Goal: Transaction & Acquisition: Book appointment/travel/reservation

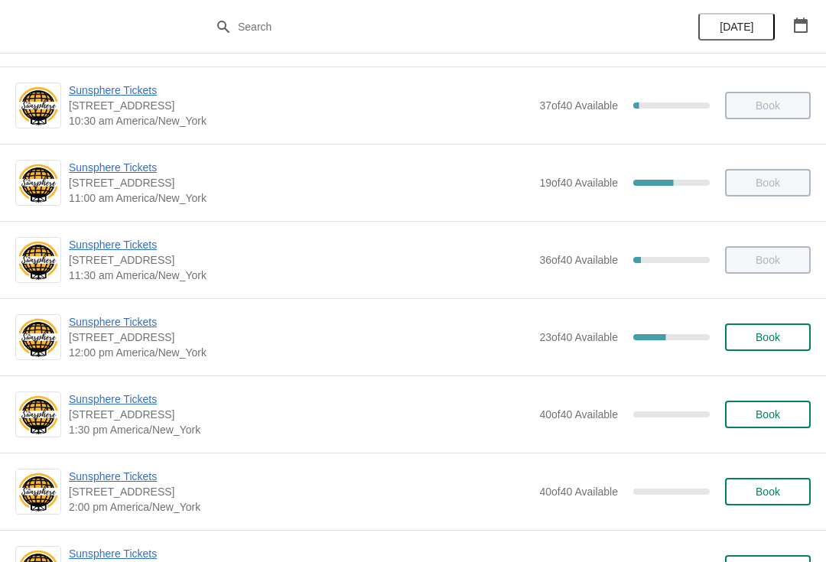
scroll to position [157, 0]
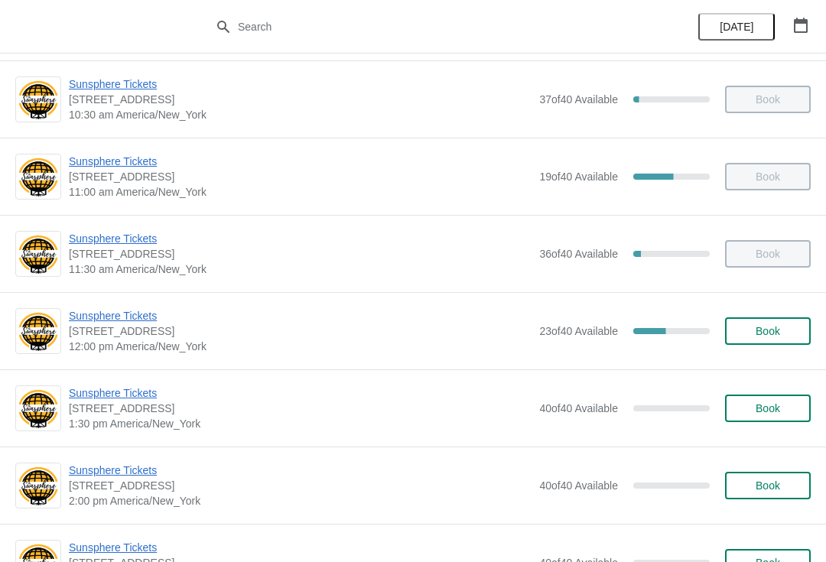
click at [779, 406] on span "Book" at bounding box center [767, 408] width 24 height 12
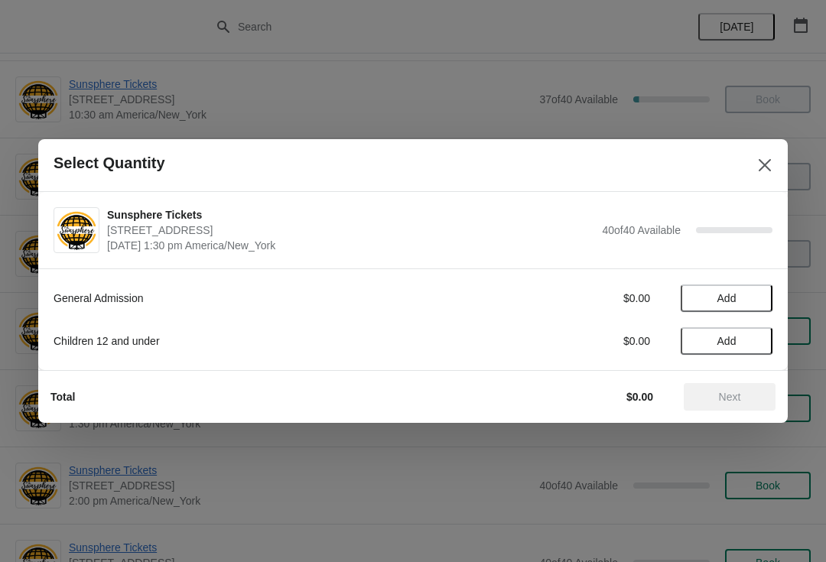
click at [761, 294] on button "Add" at bounding box center [726, 298] width 92 height 28
click at [744, 387] on button "Next" at bounding box center [730, 397] width 92 height 28
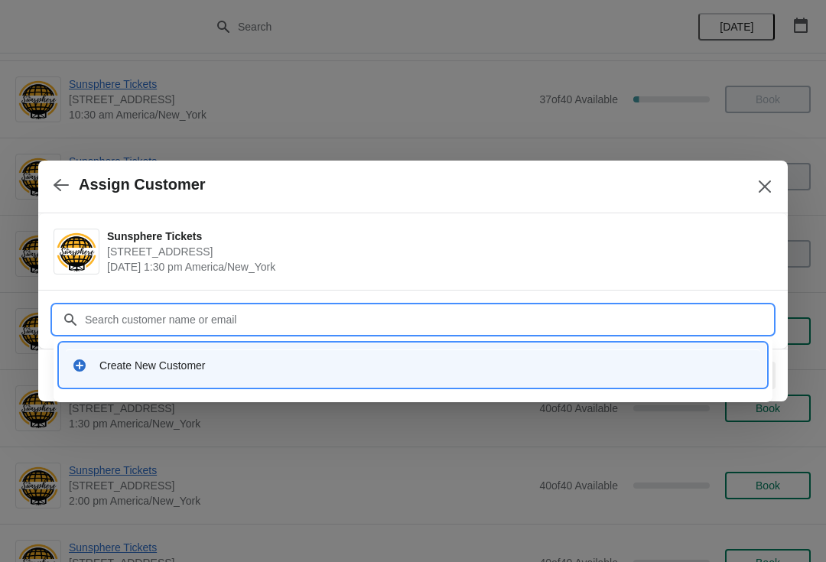
click at [352, 374] on div "Create New Customer" at bounding box center [413, 364] width 694 height 31
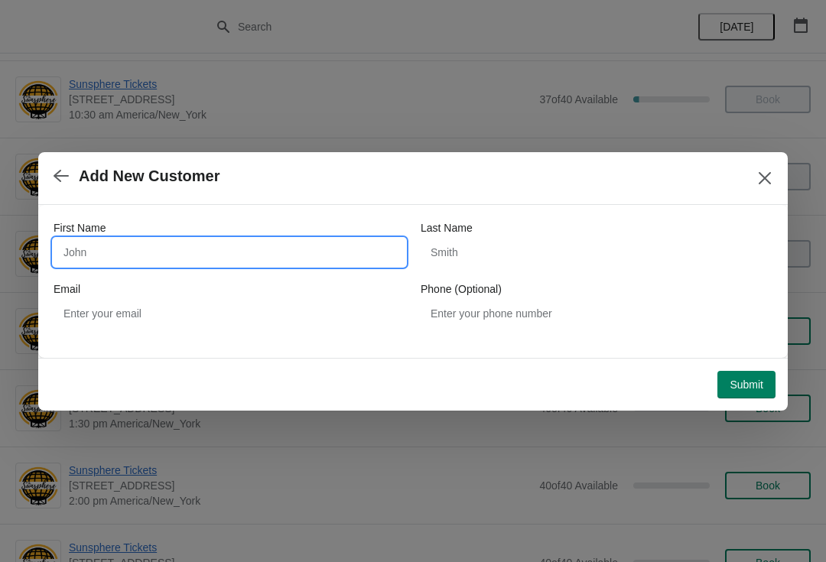
click at [200, 255] on input "First Name" at bounding box center [230, 253] width 352 height 28
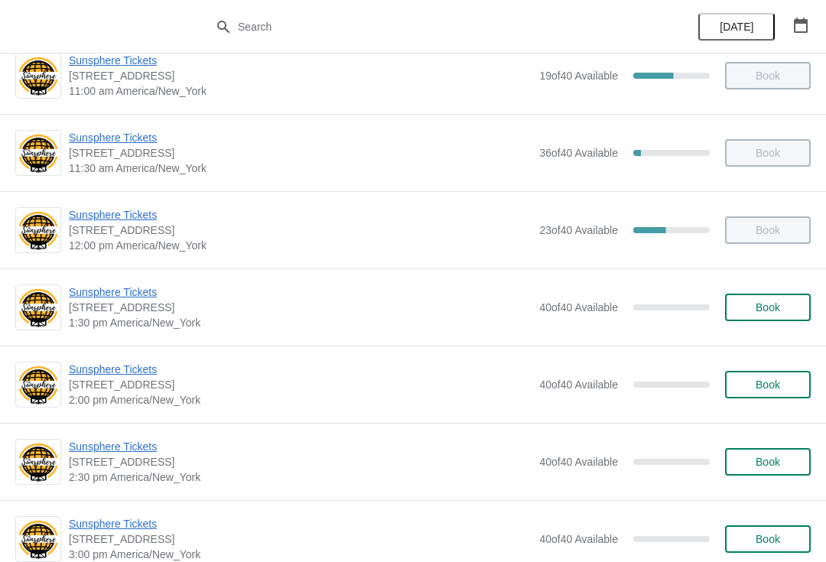
scroll to position [261, 0]
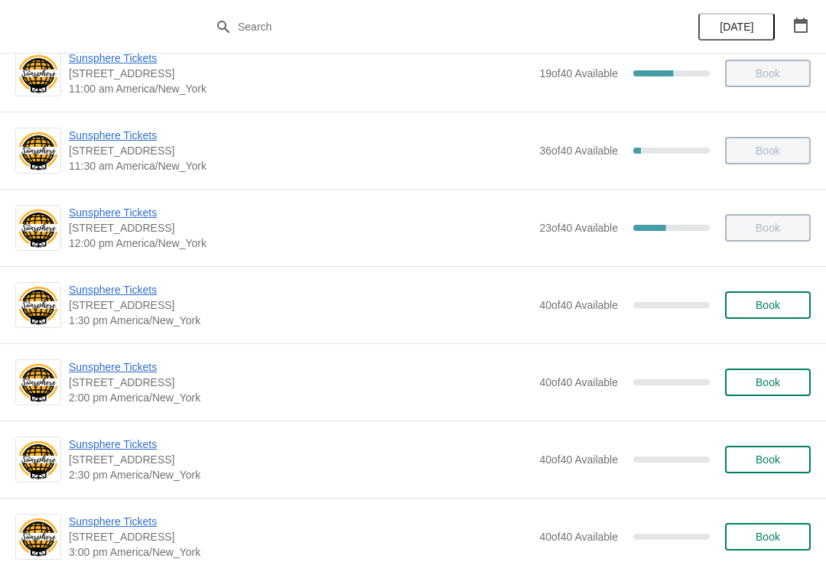
click at [777, 296] on button "Book" at bounding box center [768, 305] width 86 height 28
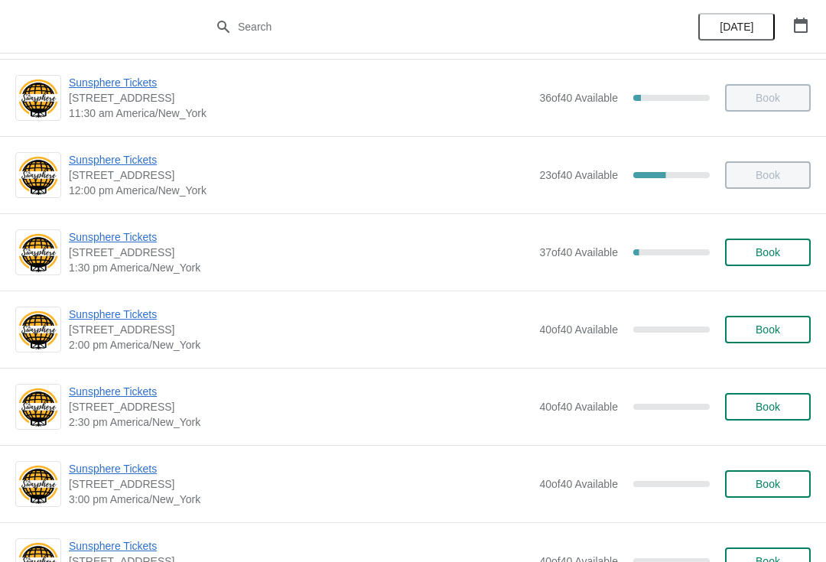
scroll to position [324, 0]
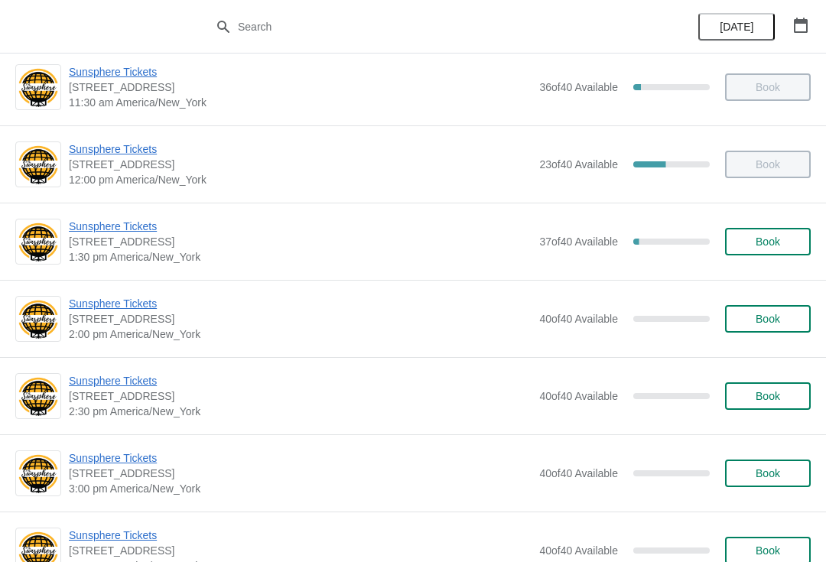
click at [800, 229] on button "Book" at bounding box center [768, 242] width 86 height 28
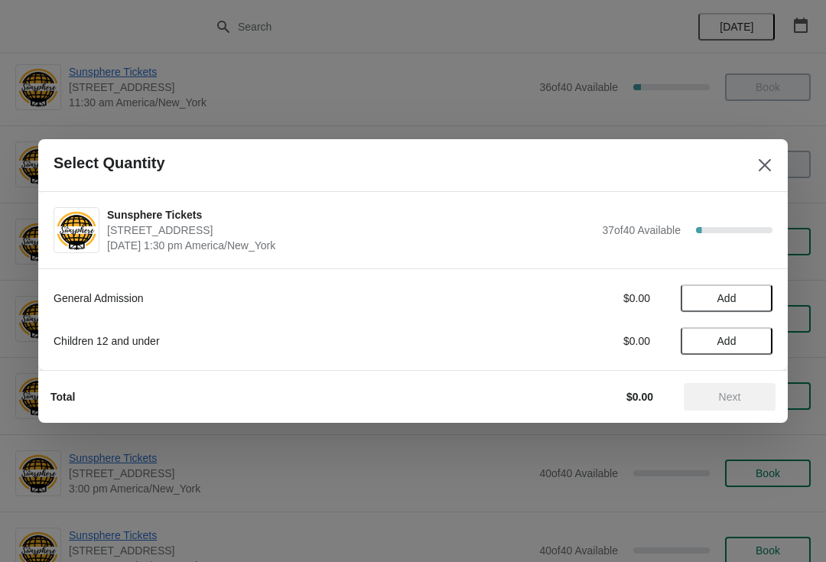
click at [762, 300] on button "Add" at bounding box center [726, 298] width 92 height 28
click at [757, 294] on icon at bounding box center [753, 299] width 16 height 16
click at [745, 388] on button "Next" at bounding box center [730, 397] width 92 height 28
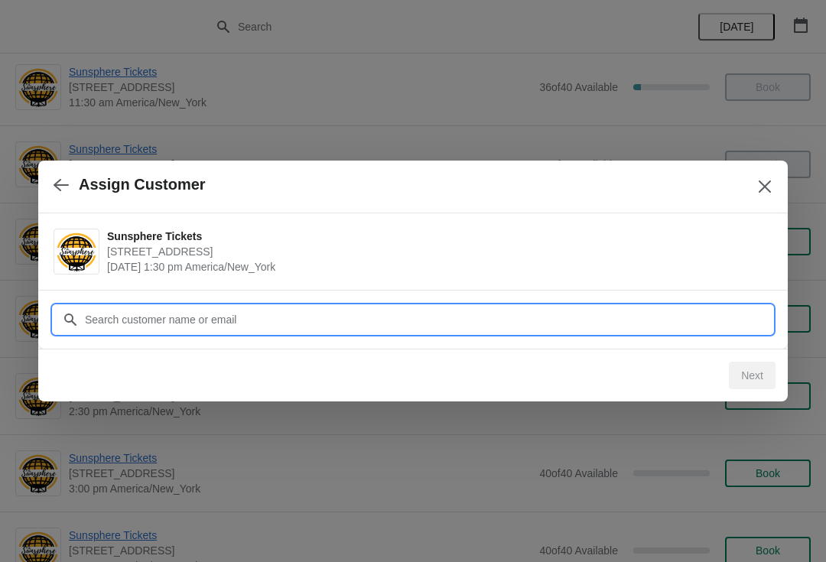
click at [659, 326] on input "Customer" at bounding box center [428, 320] width 688 height 28
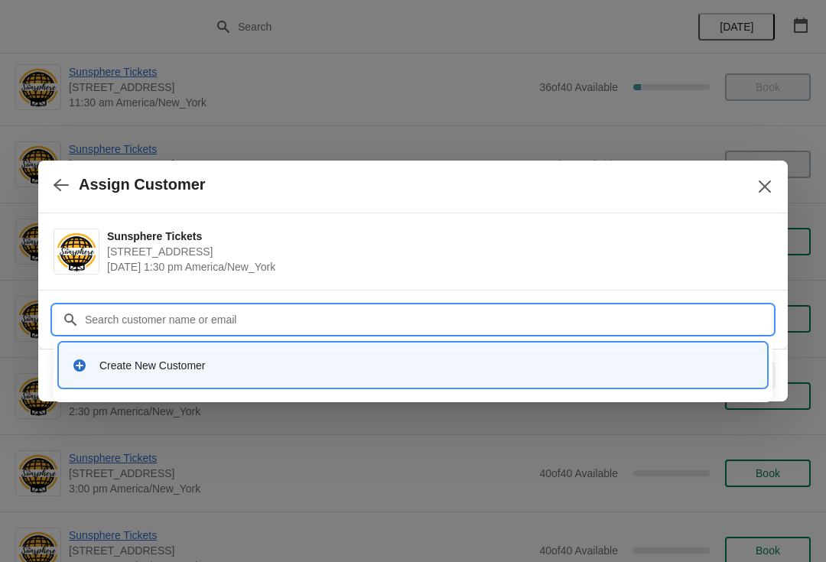
click at [364, 377] on div "Create New Customer" at bounding box center [413, 364] width 694 height 31
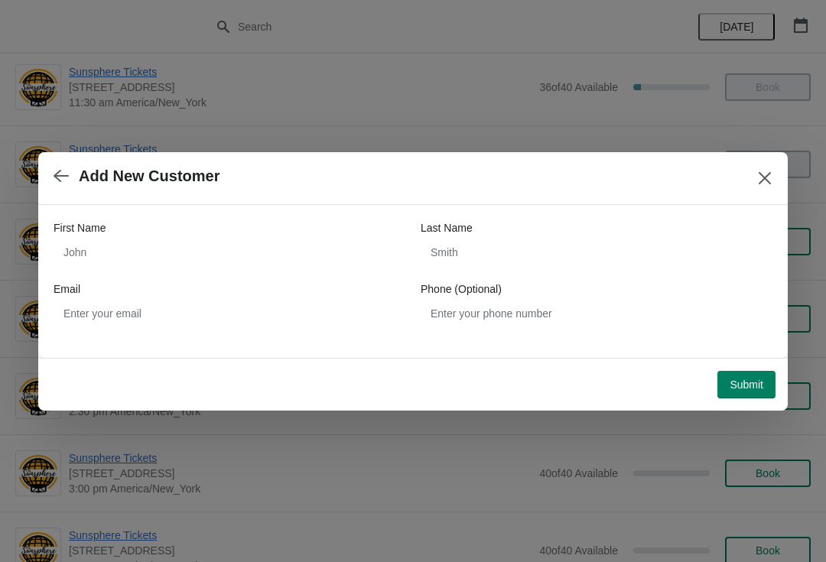
click at [278, 278] on div "First Name Last Name Email Phone (Optional)" at bounding box center [413, 273] width 719 height 107
click at [187, 286] on div "Email" at bounding box center [230, 288] width 352 height 15
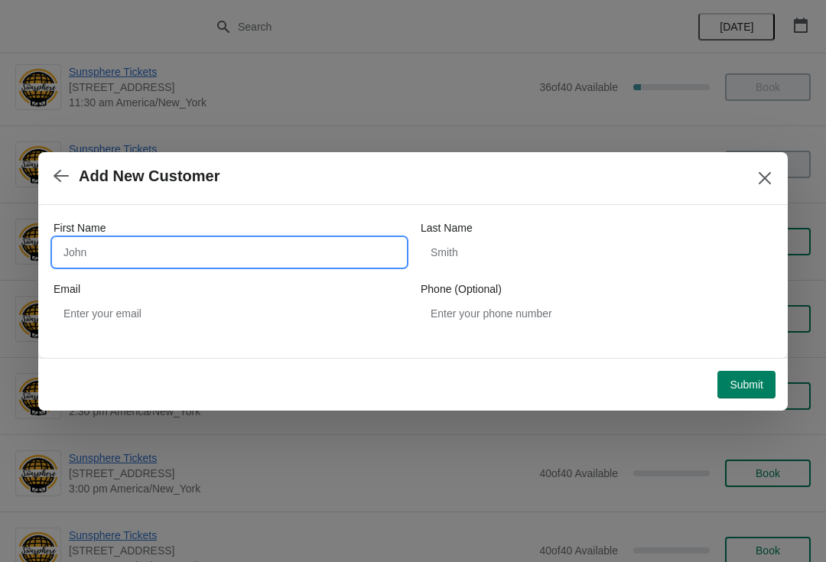
click at [200, 258] on input "First Name" at bounding box center [230, 253] width 352 height 28
type input "W"
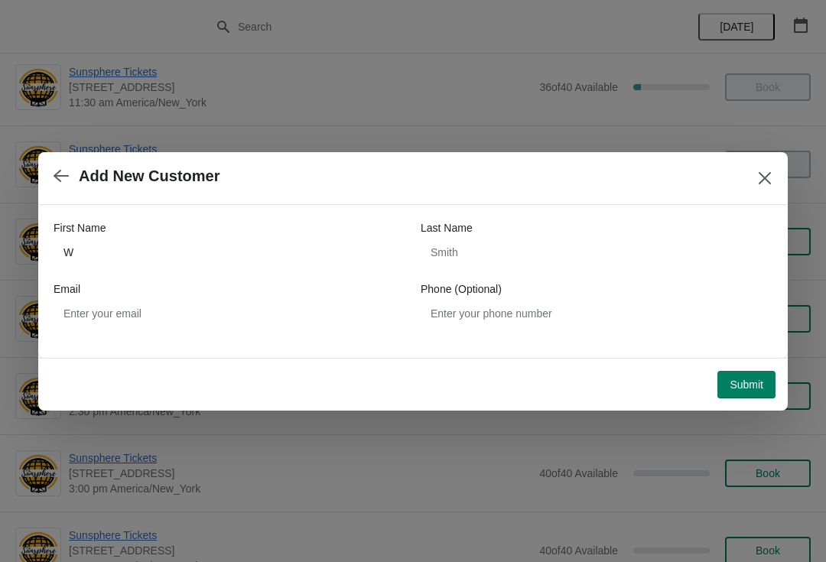
click at [750, 371] on button "Submit" at bounding box center [746, 385] width 58 height 28
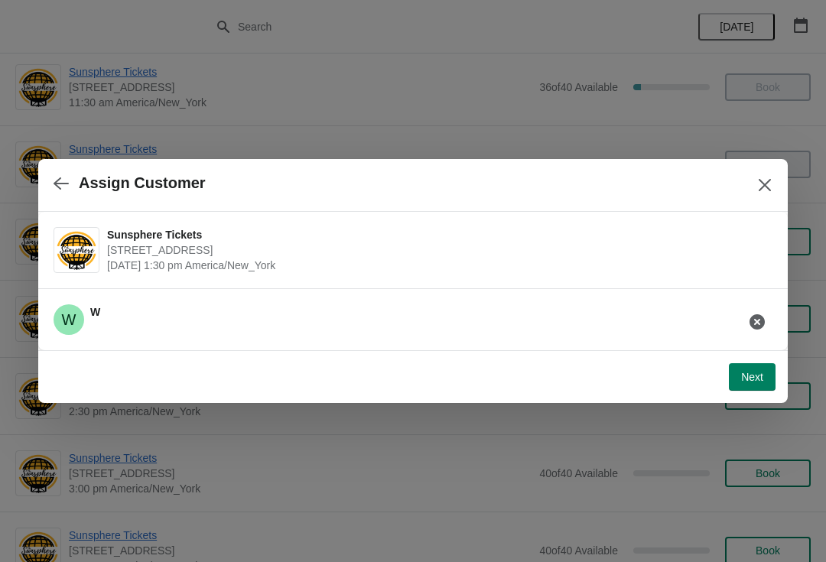
click at [748, 372] on span "Next" at bounding box center [752, 377] width 22 height 12
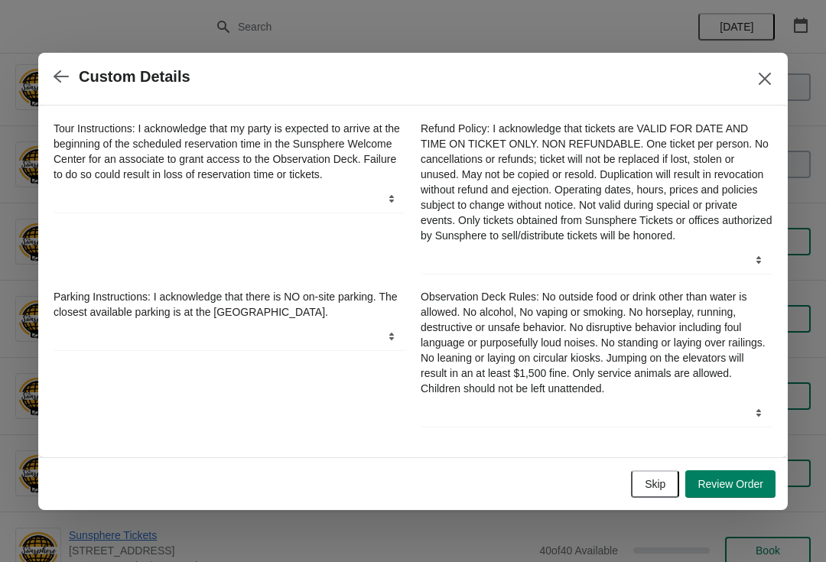
click at [659, 481] on button "Skip" at bounding box center [655, 484] width 48 height 28
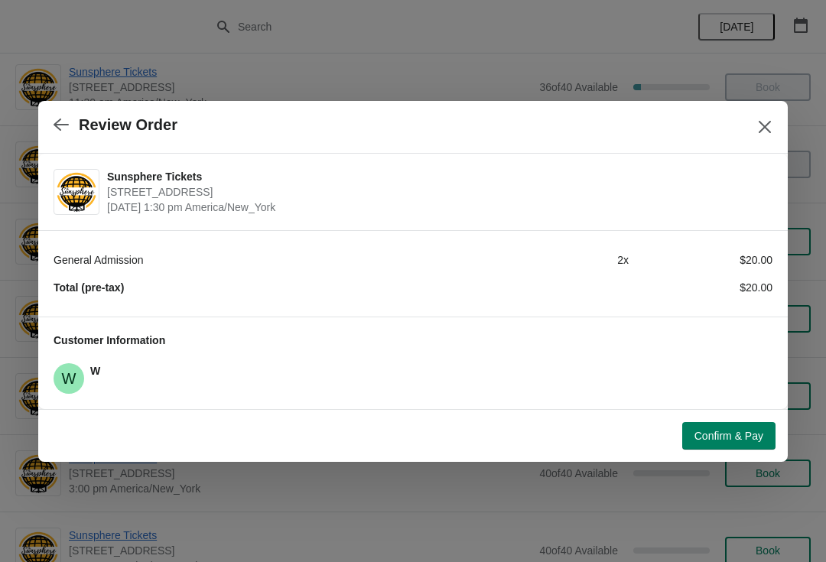
click at [710, 430] on span "Confirm & Pay" at bounding box center [728, 436] width 69 height 12
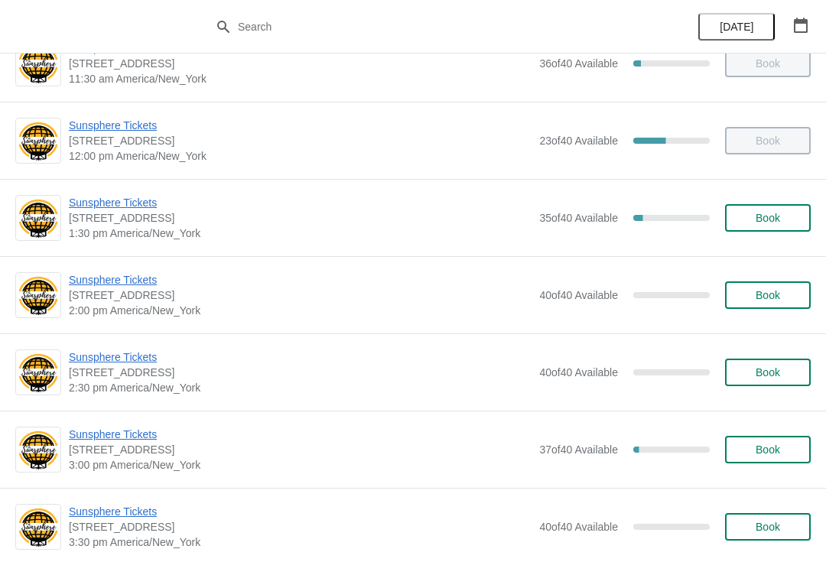
scroll to position [349, 0]
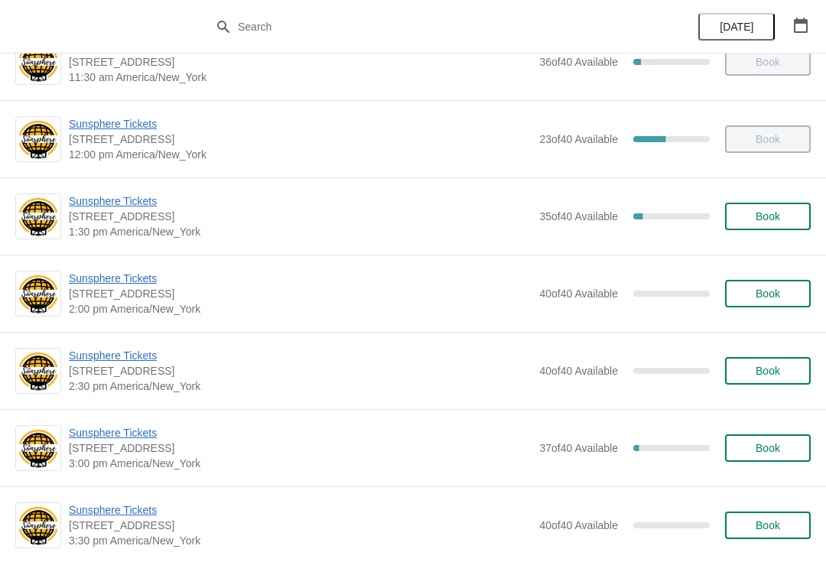
click at [816, 203] on div "Sunsphere Tickets 810 Clinch Avenue, Knoxville, TN, USA 1:30 pm America/New_Yor…" at bounding box center [413, 215] width 826 height 77
click at [778, 197] on div "Sunsphere Tickets 810 Clinch Avenue, Knoxville, TN, USA 1:30 pm America/New_Yor…" at bounding box center [440, 216] width 742 height 46
click at [783, 219] on span "Book" at bounding box center [768, 216] width 58 height 12
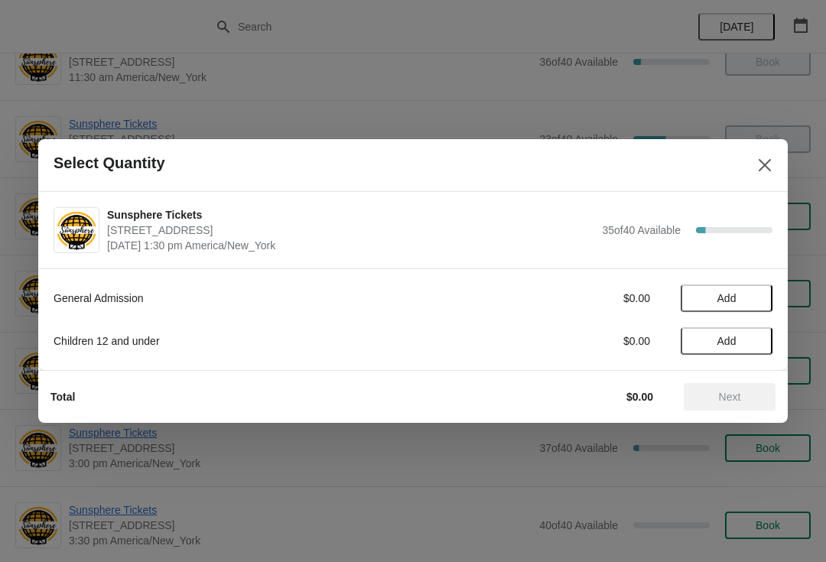
click at [749, 295] on span "Add" at bounding box center [726, 298] width 64 height 12
click at [752, 300] on icon at bounding box center [752, 298] width 5 height 5
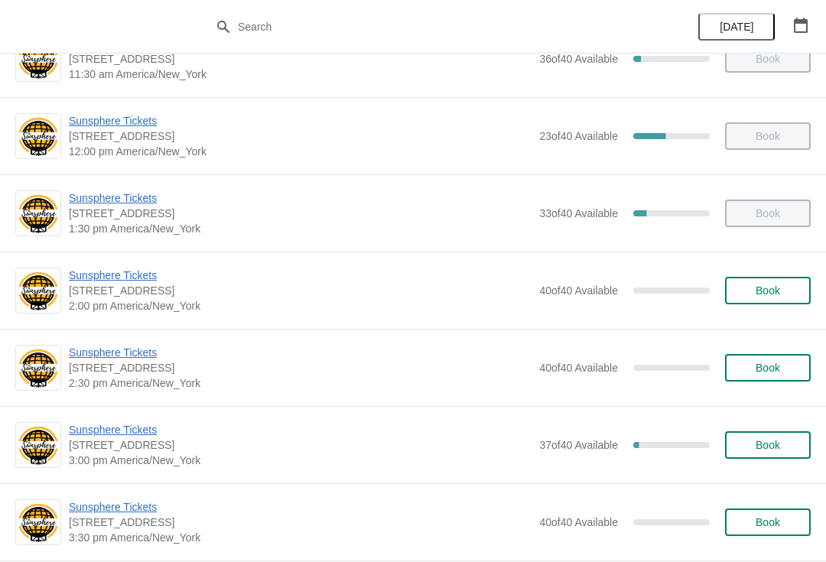
scroll to position [365, 0]
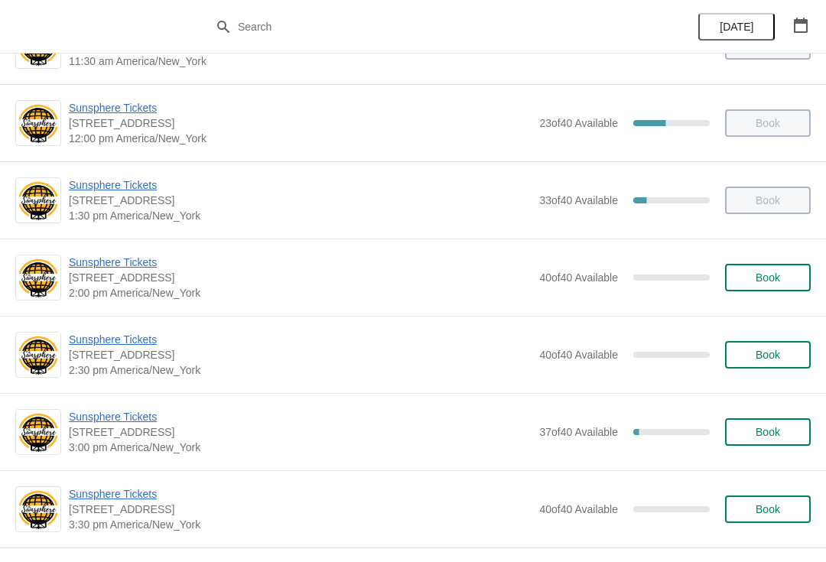
click at [764, 271] on span "Book" at bounding box center [767, 277] width 24 height 12
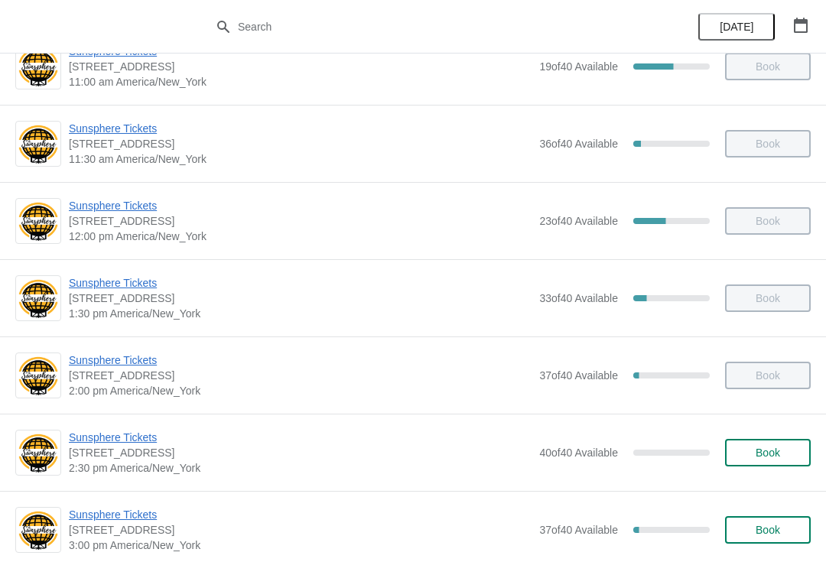
scroll to position [312, 0]
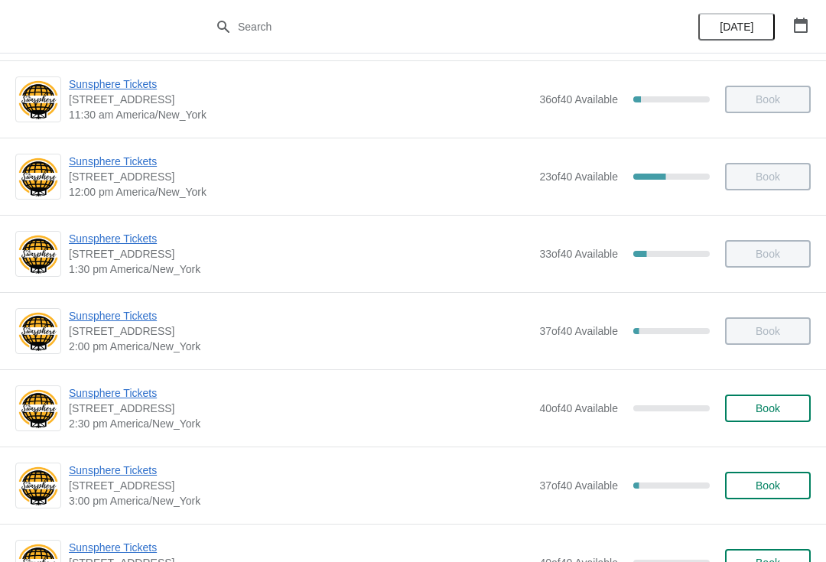
click at [761, 398] on button "Book" at bounding box center [768, 409] width 86 height 28
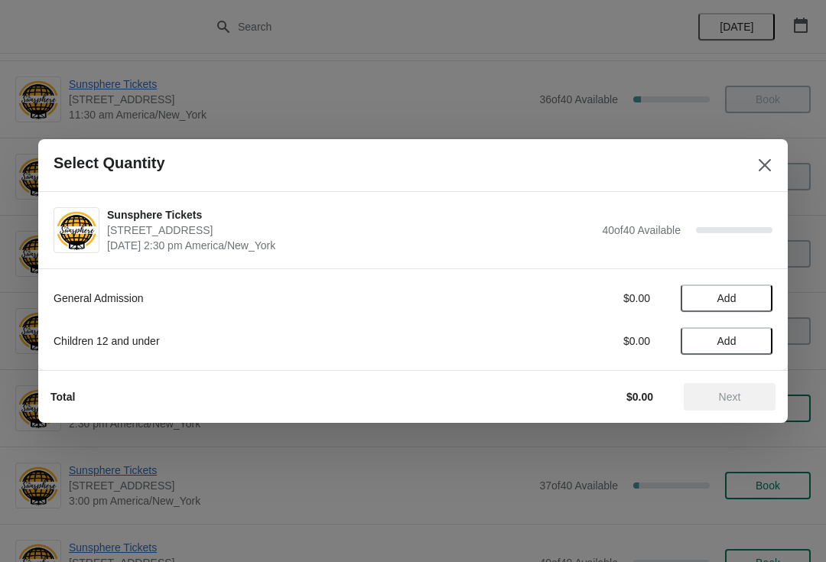
click at [752, 303] on span "Add" at bounding box center [726, 298] width 64 height 12
click at [748, 303] on icon at bounding box center [753, 299] width 16 height 16
click at [733, 400] on span "Next" at bounding box center [730, 397] width 22 height 12
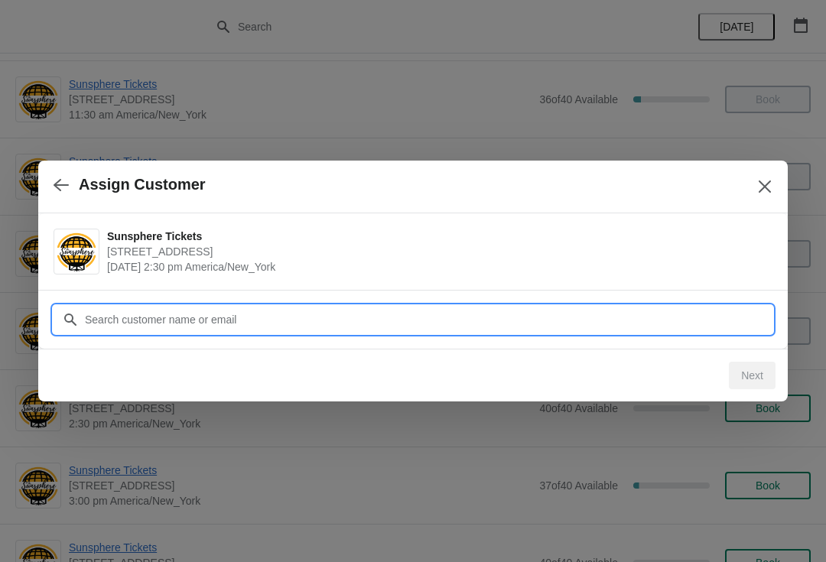
click at [636, 308] on input "Customer" at bounding box center [428, 320] width 688 height 28
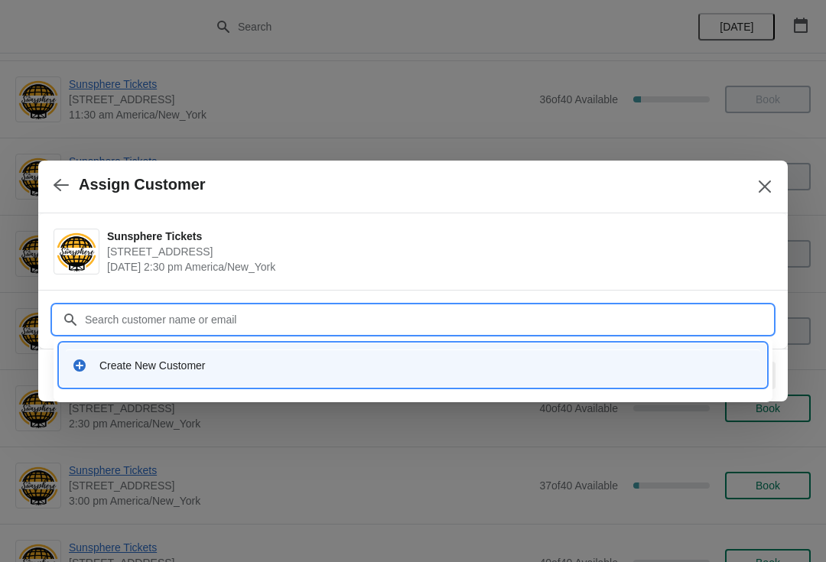
click at [336, 351] on div "Create New Customer" at bounding box center [413, 364] width 694 height 31
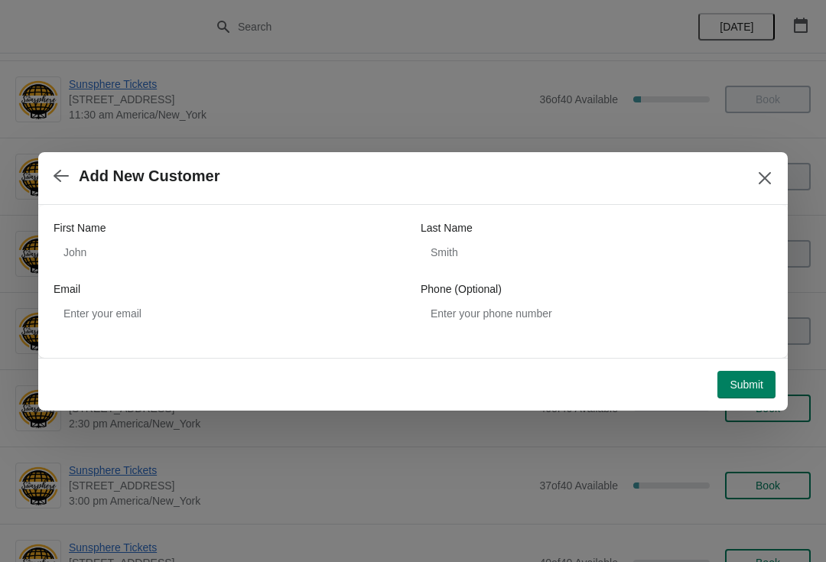
click at [216, 281] on div "Email" at bounding box center [230, 288] width 352 height 15
click at [182, 214] on div "First Name Last Name Email Phone (Optional)" at bounding box center [413, 274] width 719 height 138
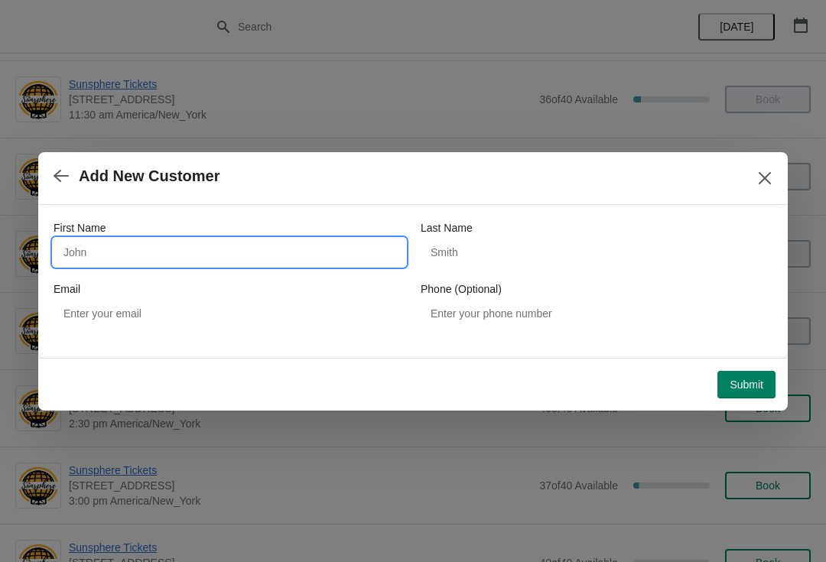
click at [147, 255] on input "First Name" at bounding box center [230, 253] width 352 height 28
type input "W"
click at [750, 365] on div "Submit" at bounding box center [409, 382] width 731 height 34
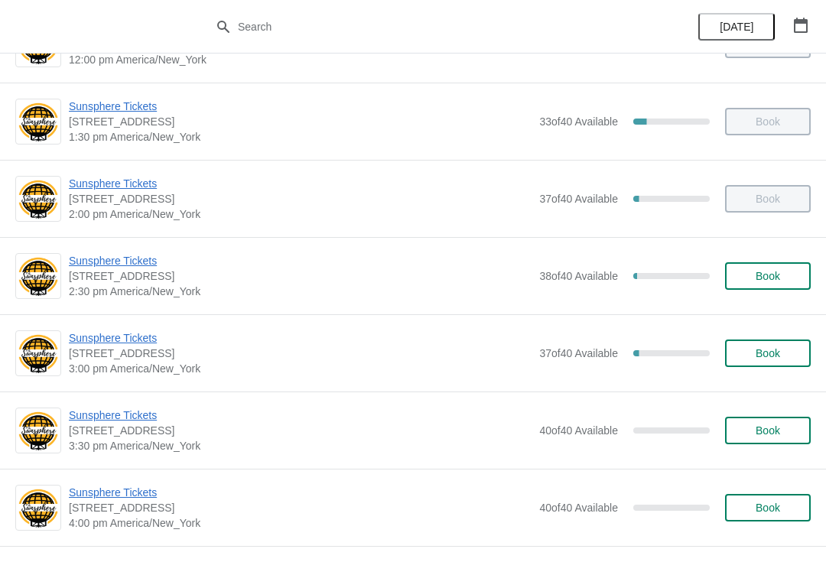
scroll to position [508, 0]
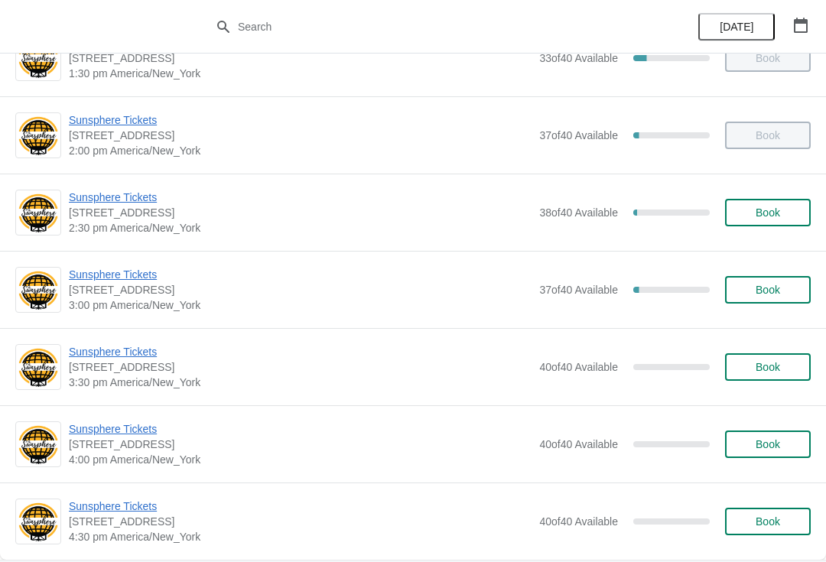
click at [779, 216] on span "Book" at bounding box center [767, 212] width 24 height 12
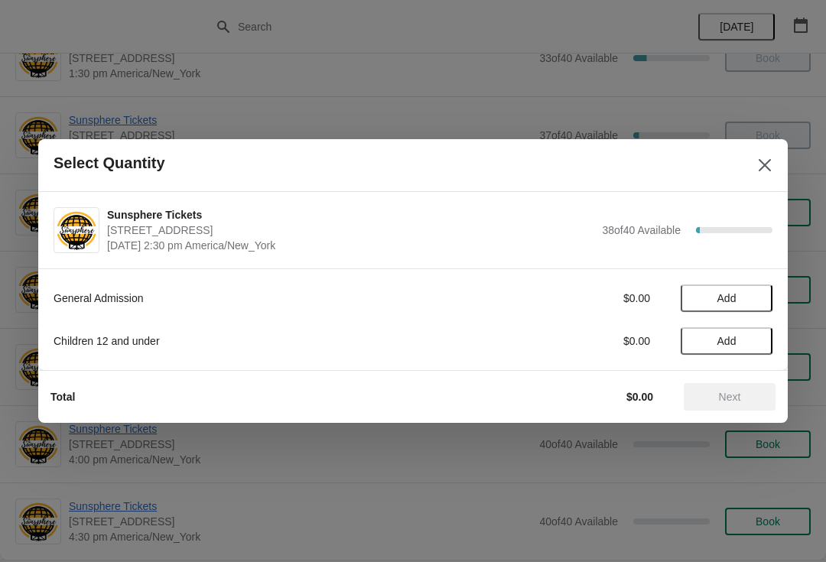
click at [754, 298] on span "Add" at bounding box center [726, 298] width 64 height 12
click at [755, 301] on icon at bounding box center [753, 299] width 16 height 16
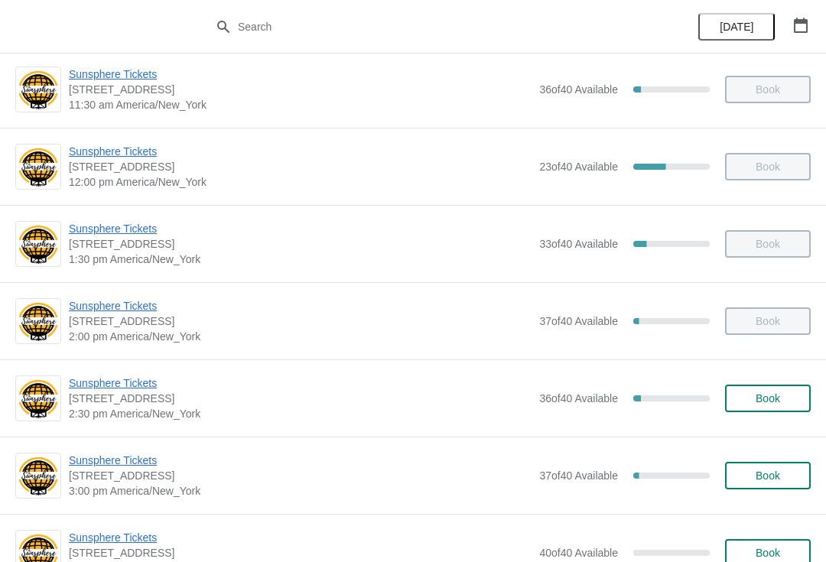
scroll to position [365, 0]
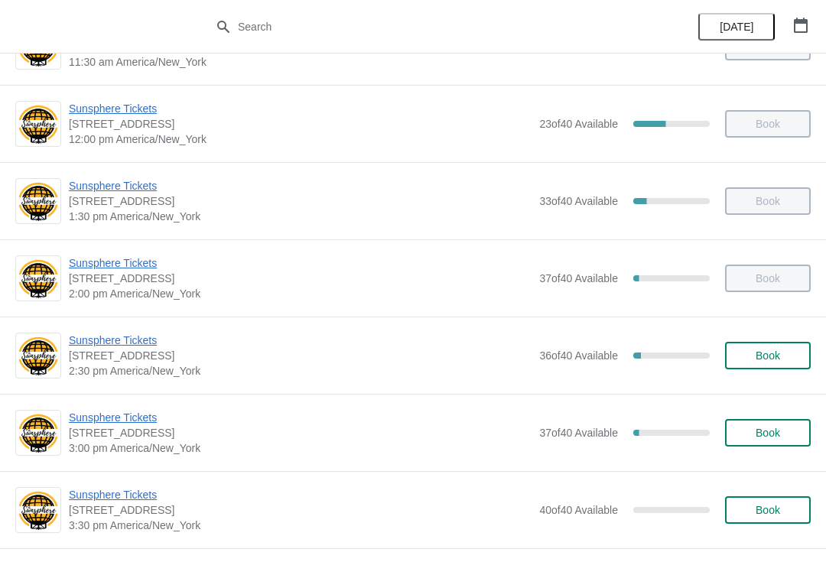
click at [765, 352] on span "Book" at bounding box center [767, 355] width 24 height 12
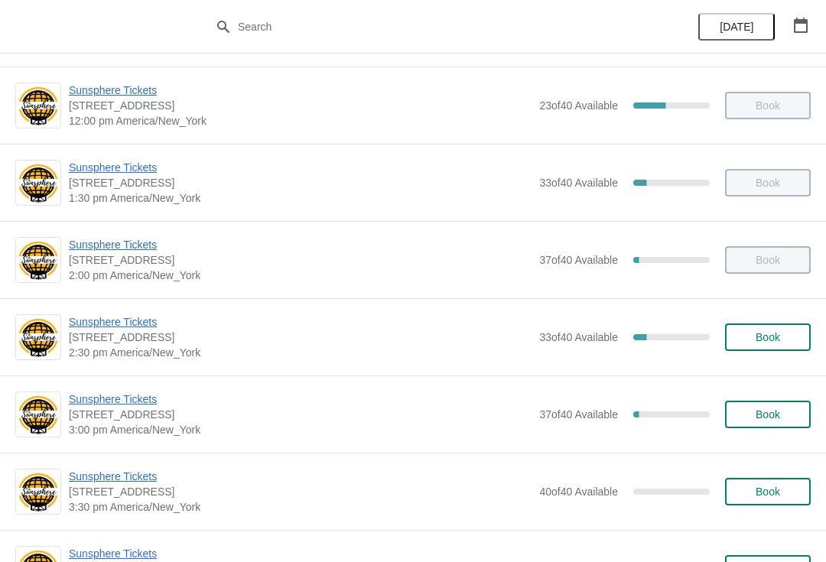
scroll to position [390, 0]
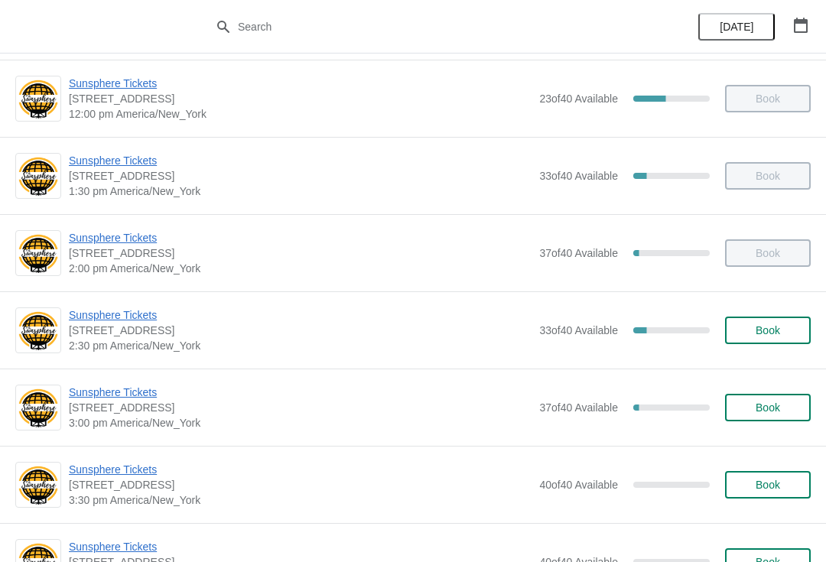
click at [767, 340] on button "Book" at bounding box center [768, 331] width 86 height 28
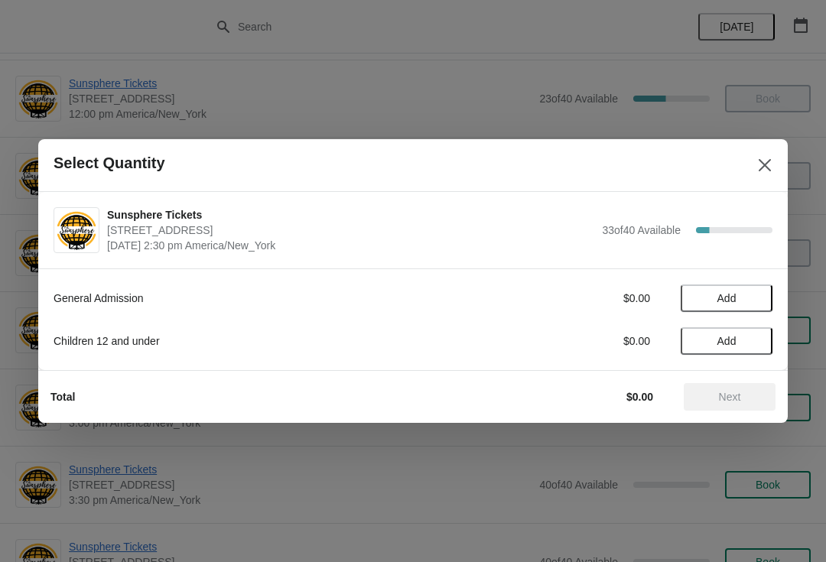
click at [755, 301] on span "Add" at bounding box center [726, 298] width 64 height 12
click at [753, 337] on span "Add" at bounding box center [726, 341] width 64 height 12
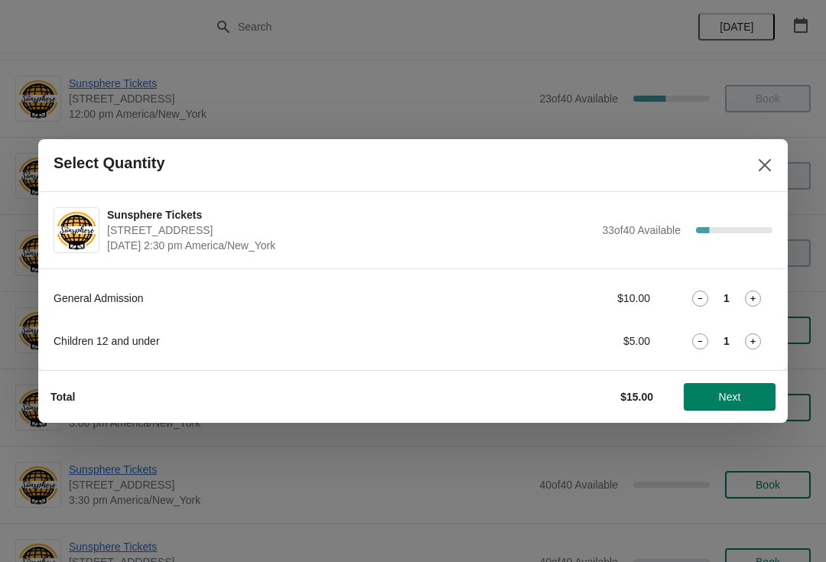
click at [737, 385] on button "Next" at bounding box center [730, 397] width 92 height 28
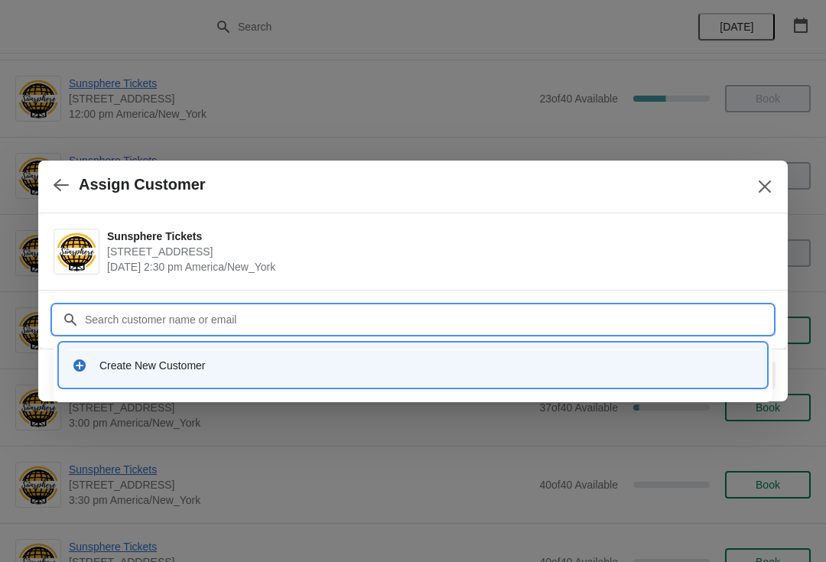
click at [372, 353] on div "Create New Customer" at bounding box center [413, 364] width 694 height 31
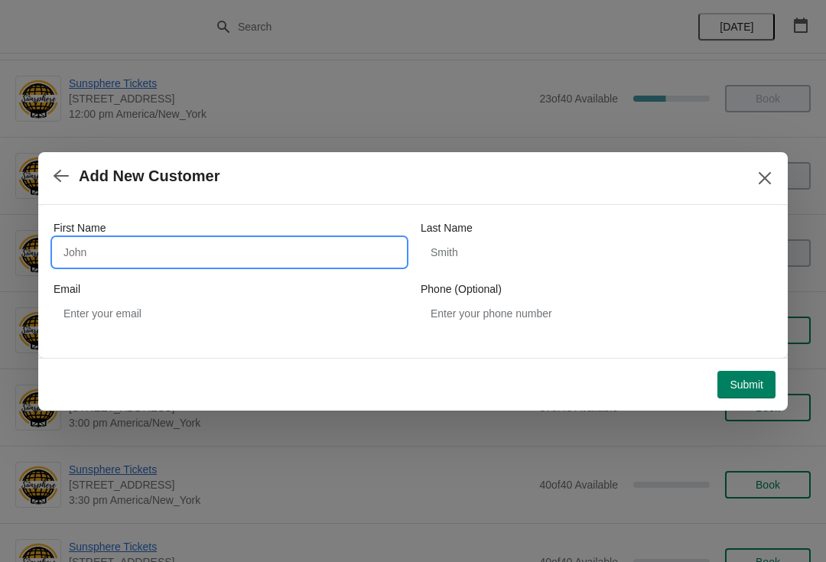
click at [193, 254] on input "First Name" at bounding box center [230, 253] width 352 height 28
type input "Walkin"
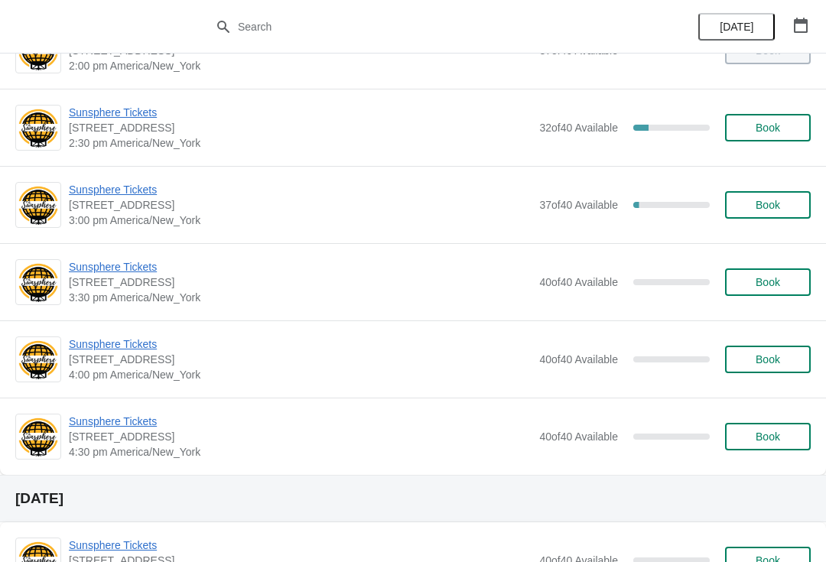
scroll to position [548, 0]
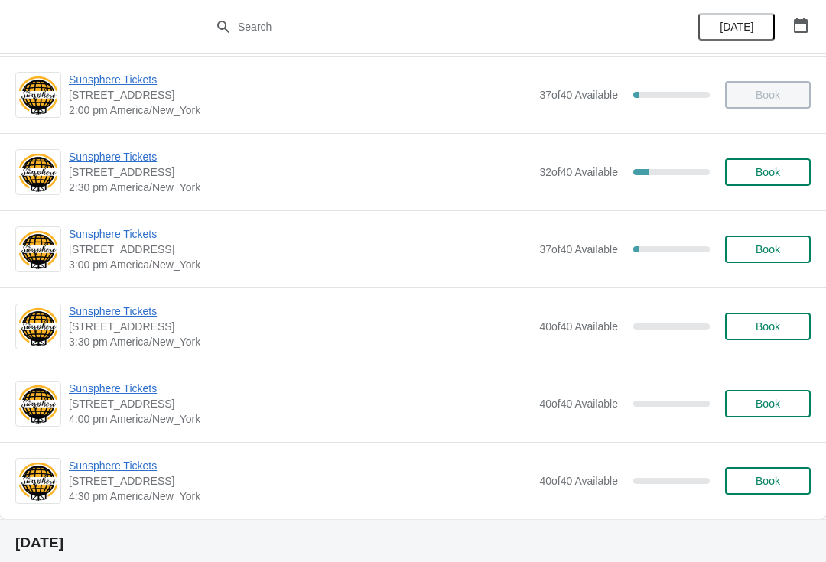
click at [763, 255] on span "Book" at bounding box center [767, 249] width 24 height 12
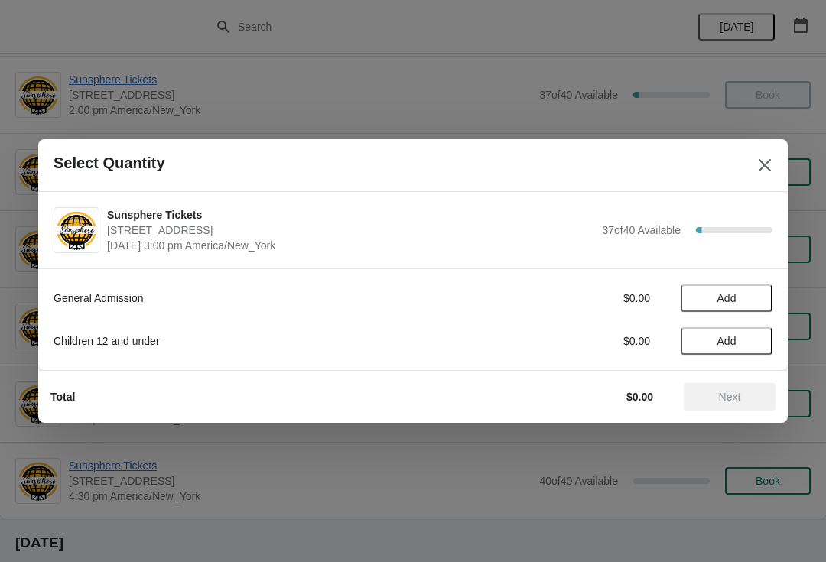
click at [747, 297] on span "Add" at bounding box center [726, 298] width 64 height 12
click at [745, 299] on icon at bounding box center [753, 299] width 16 height 16
click at [756, 304] on icon at bounding box center [753, 299] width 16 height 16
click at [755, 335] on span "Add" at bounding box center [726, 341] width 64 height 12
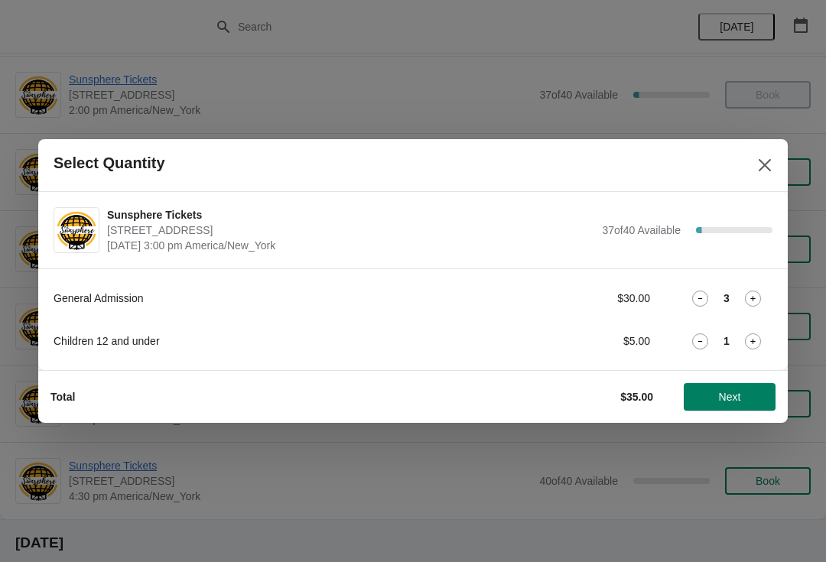
click at [758, 333] on icon at bounding box center [753, 341] width 16 height 16
click at [746, 397] on span "Next" at bounding box center [729, 397] width 67 height 12
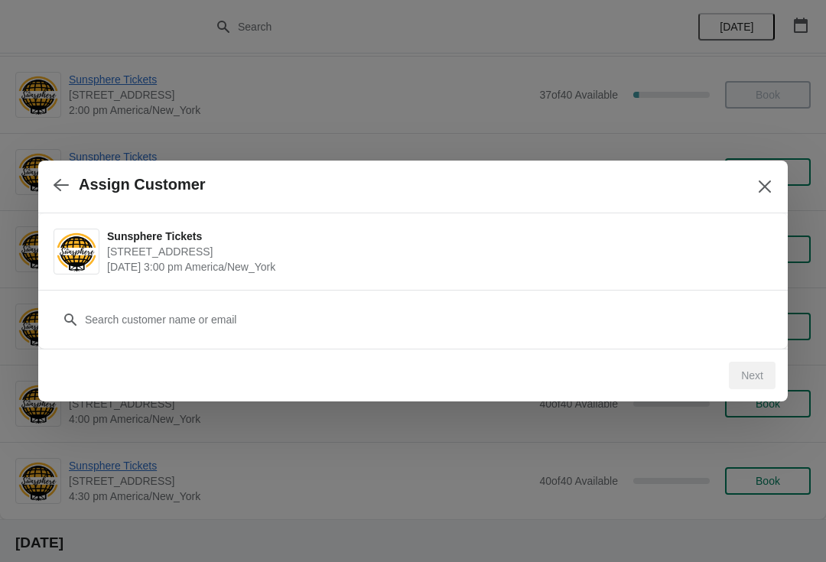
click at [63, 190] on icon "button" at bounding box center [61, 184] width 15 height 15
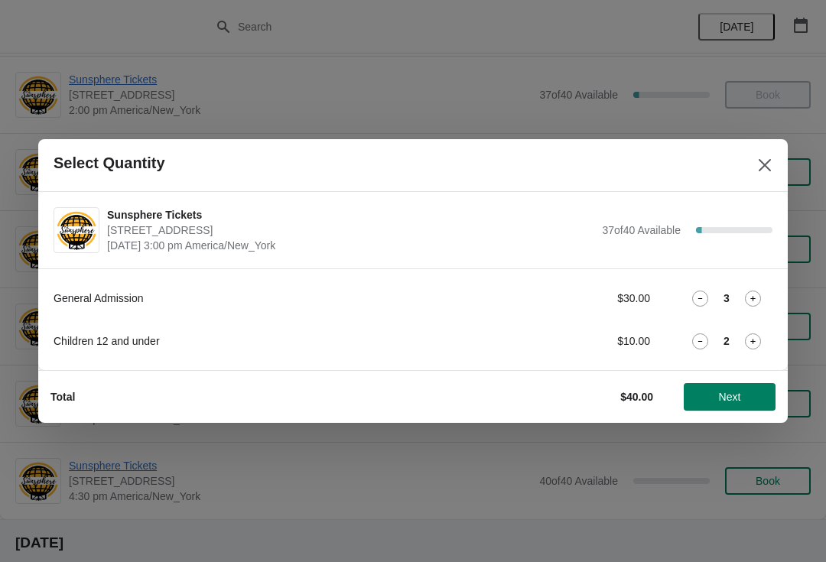
click at [705, 344] on icon at bounding box center [700, 341] width 16 height 16
click at [745, 302] on icon at bounding box center [753, 299] width 16 height 16
click at [703, 300] on icon at bounding box center [700, 299] width 16 height 16
click at [747, 386] on button "Next" at bounding box center [730, 397] width 92 height 28
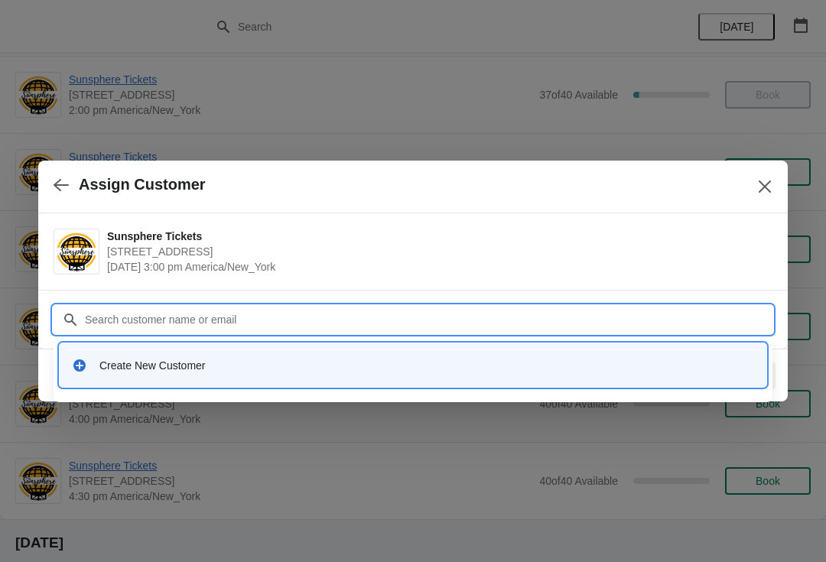
click at [332, 330] on input "Customer" at bounding box center [428, 320] width 688 height 28
click at [299, 370] on div "Create New Customer" at bounding box center [426, 365] width 654 height 15
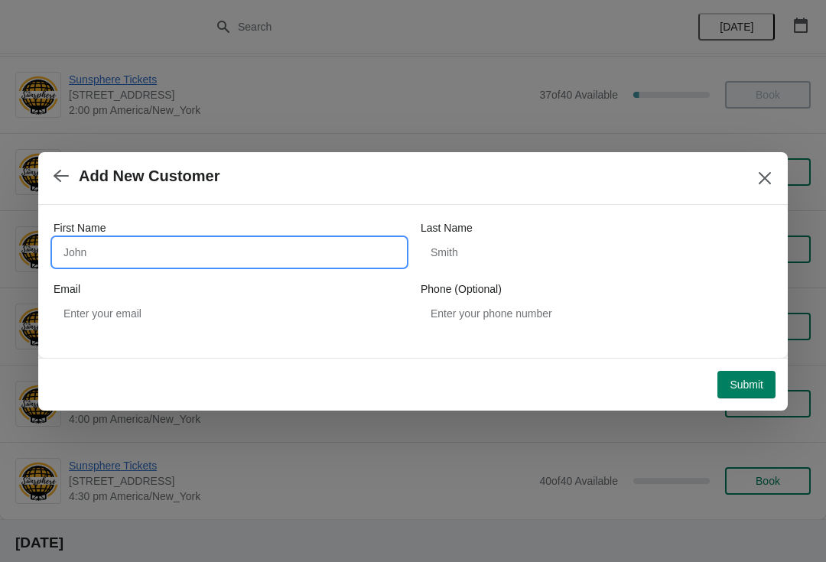
click at [245, 245] on input "First Name" at bounding box center [230, 253] width 352 height 28
type input "W"
click at [746, 373] on button "Submit" at bounding box center [746, 385] width 58 height 28
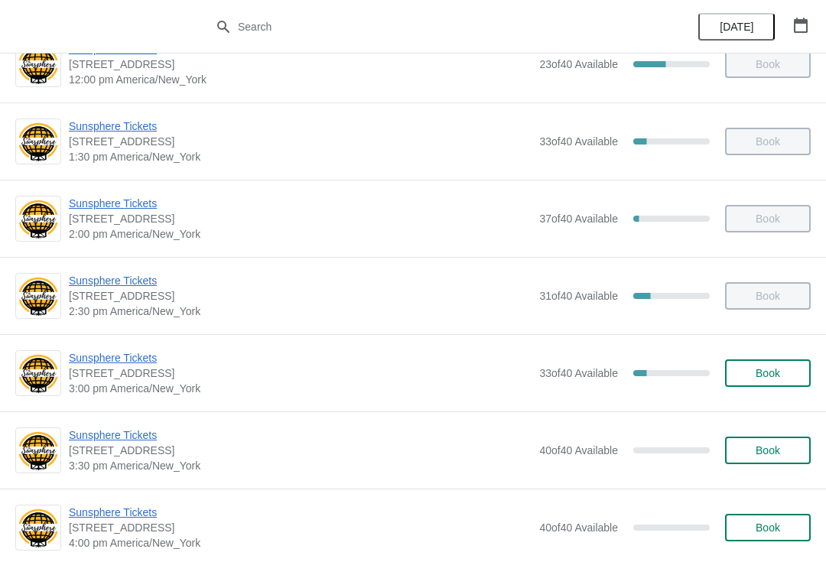
scroll to position [424, 0]
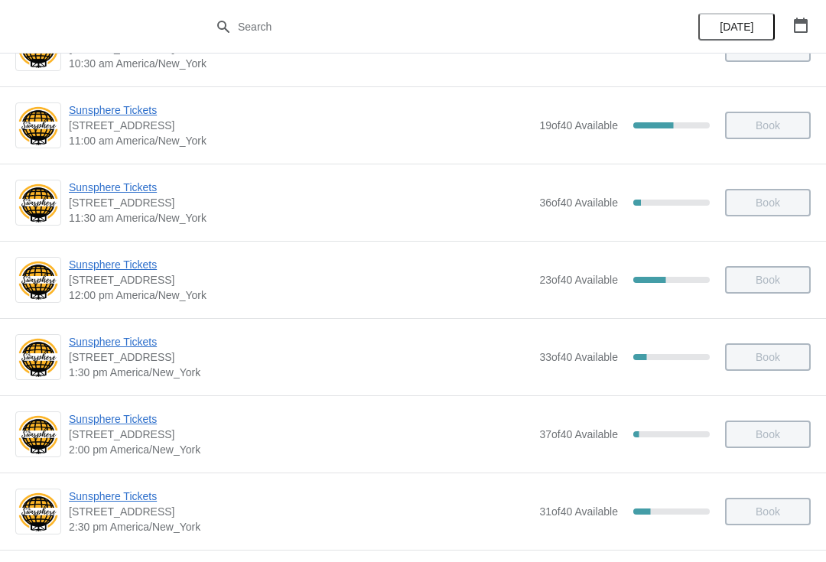
scroll to position [278, 0]
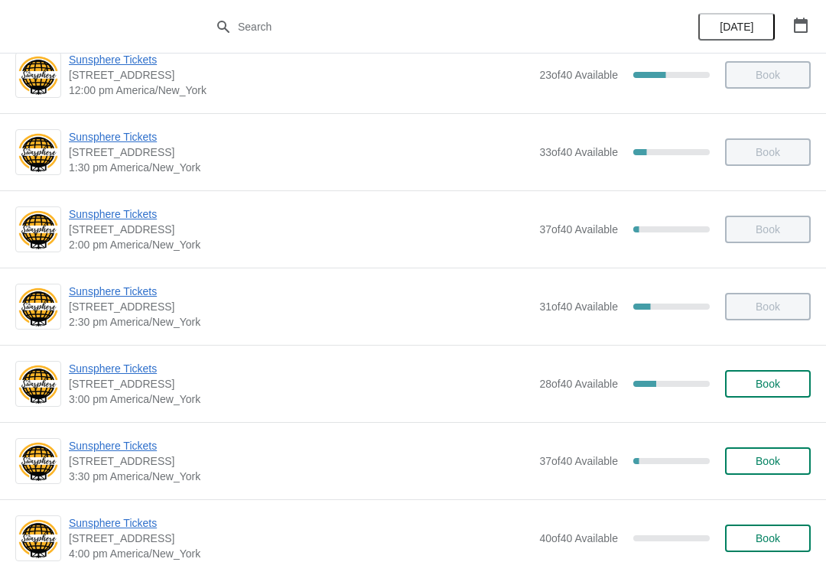
scroll to position [424, 0]
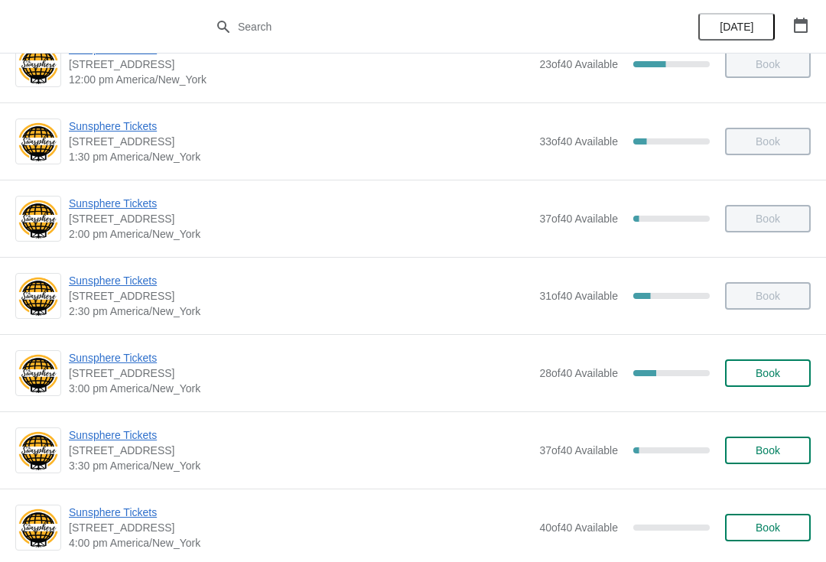
click at [758, 363] on button "Book" at bounding box center [768, 373] width 86 height 28
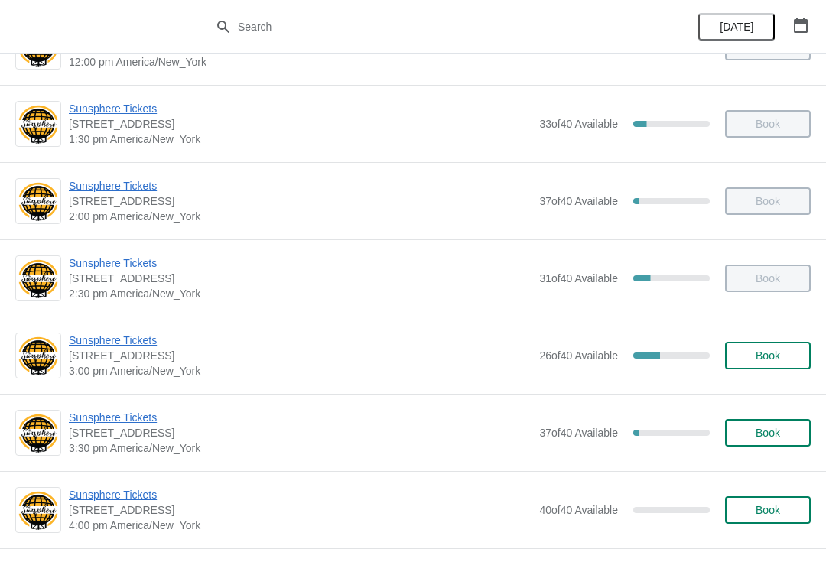
scroll to position [463, 0]
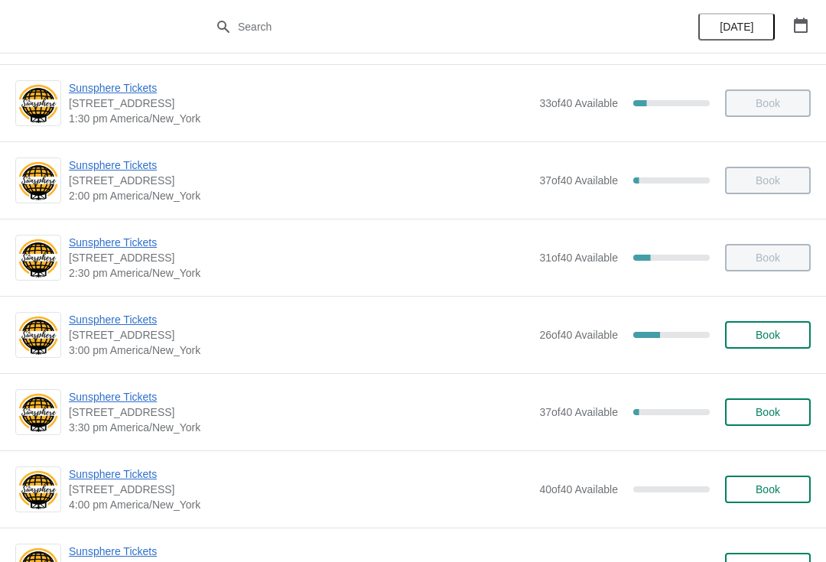
click at [781, 339] on span "Book" at bounding box center [768, 335] width 58 height 12
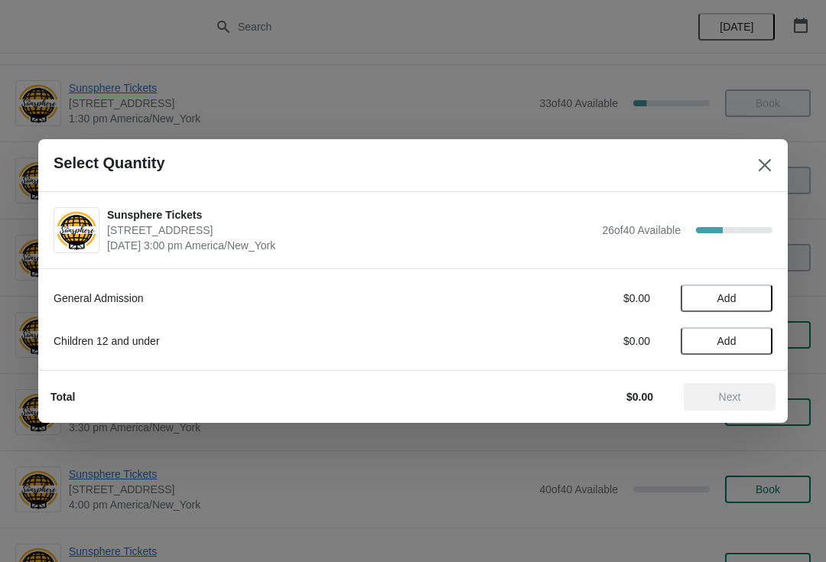
click at [749, 291] on button "Add" at bounding box center [726, 298] width 92 height 28
click at [729, 395] on span "Next" at bounding box center [730, 397] width 22 height 12
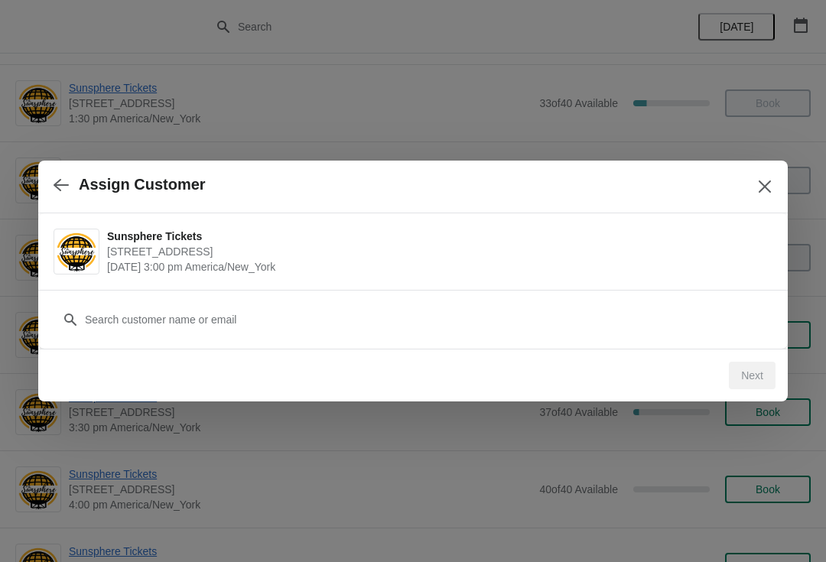
click at [649, 297] on div "Customer" at bounding box center [413, 312] width 719 height 43
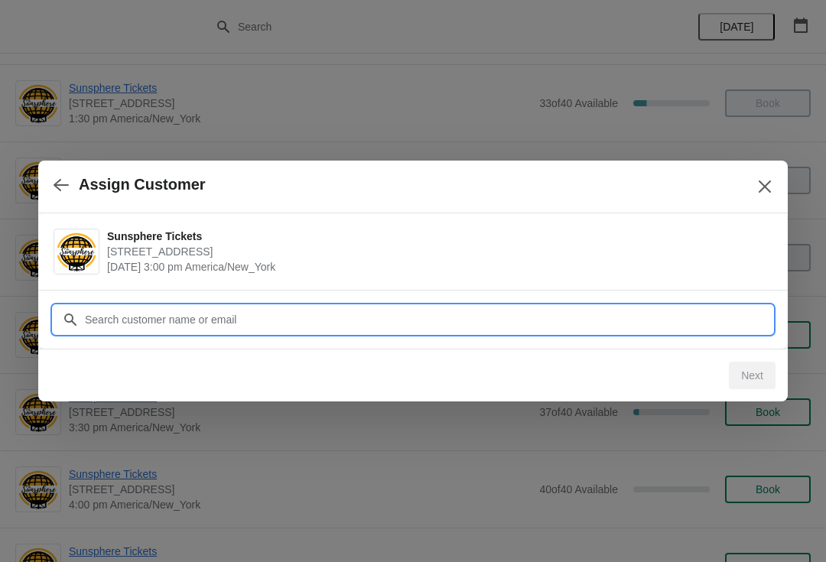
click at [639, 311] on input "Customer" at bounding box center [428, 320] width 688 height 28
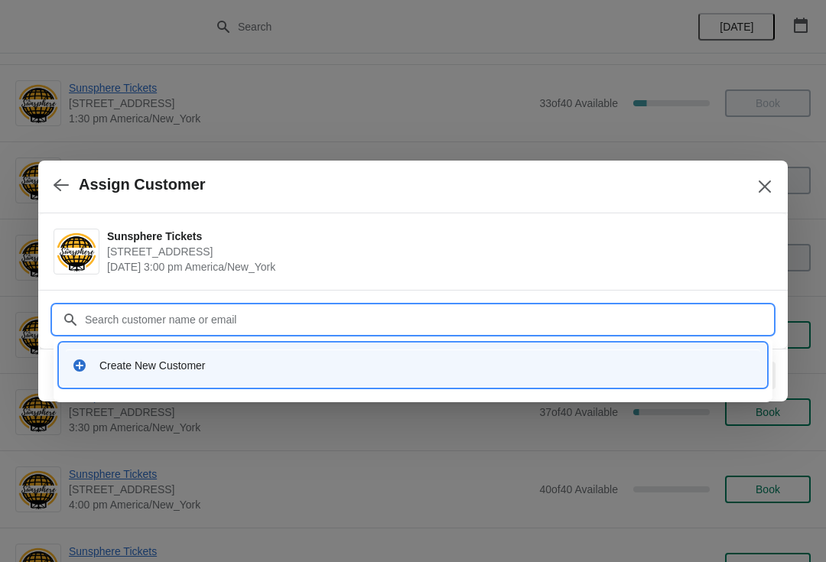
click at [310, 351] on div "Create New Customer" at bounding box center [413, 364] width 694 height 31
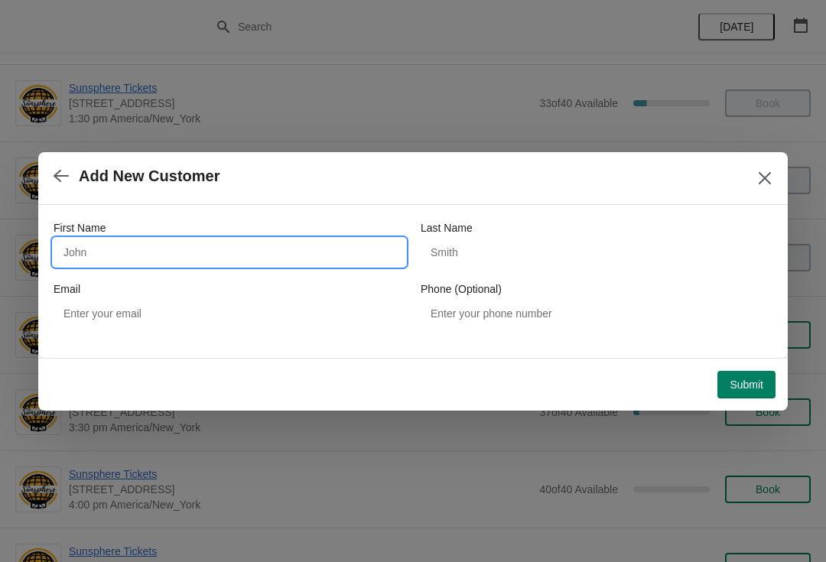
click at [193, 245] on input "First Name" at bounding box center [230, 253] width 352 height 28
type input "W"
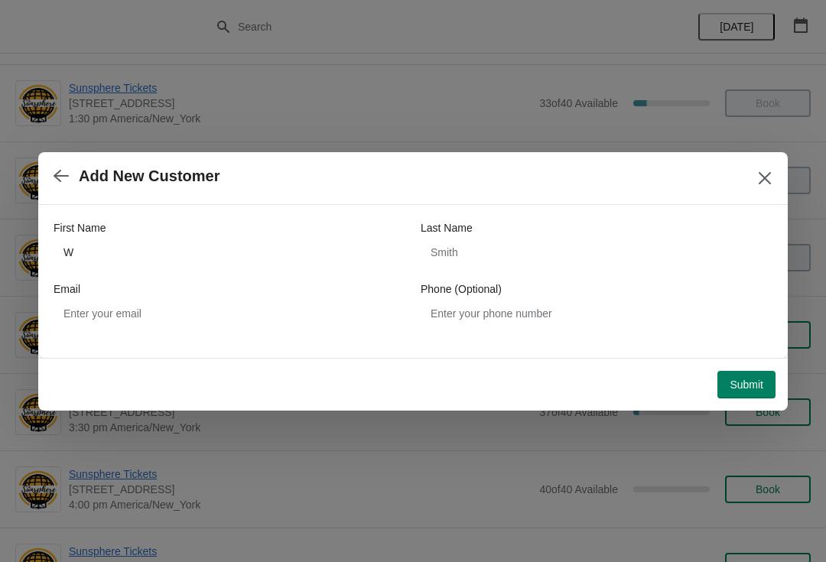
click at [748, 385] on span "Submit" at bounding box center [746, 384] width 34 height 12
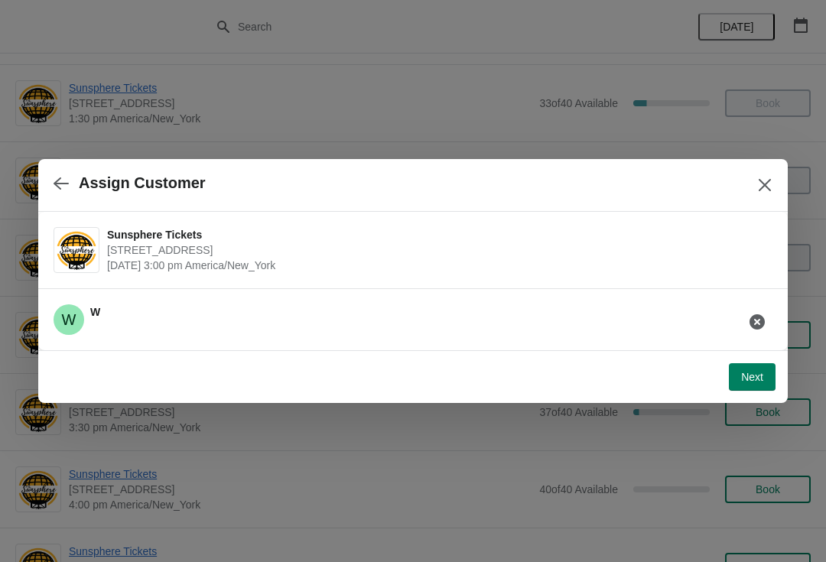
click at [741, 372] on span "Next" at bounding box center [752, 377] width 22 height 12
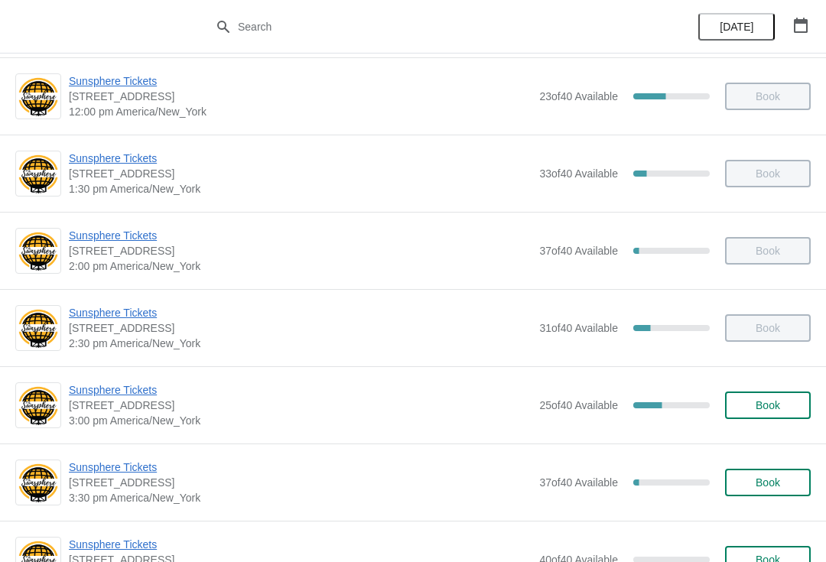
scroll to position [467, 0]
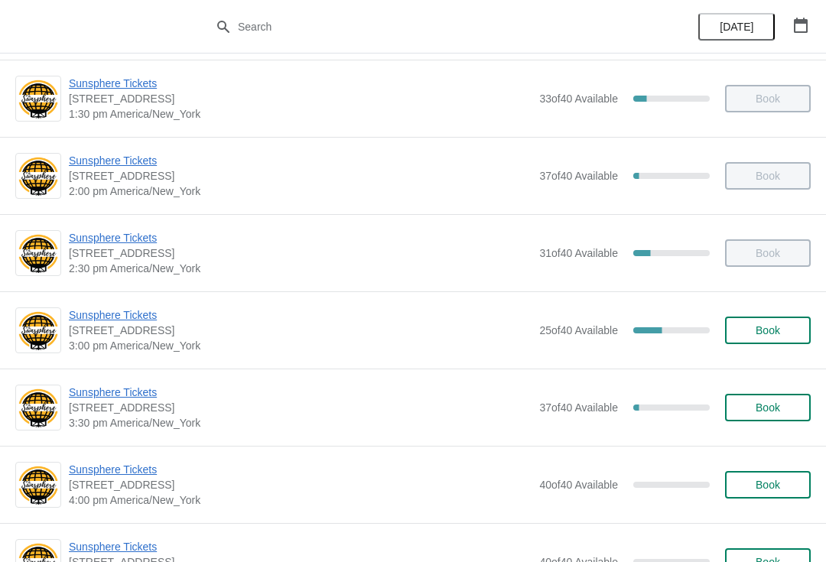
click at [149, 391] on span "Sunsphere Tickets" at bounding box center [300, 392] width 463 height 15
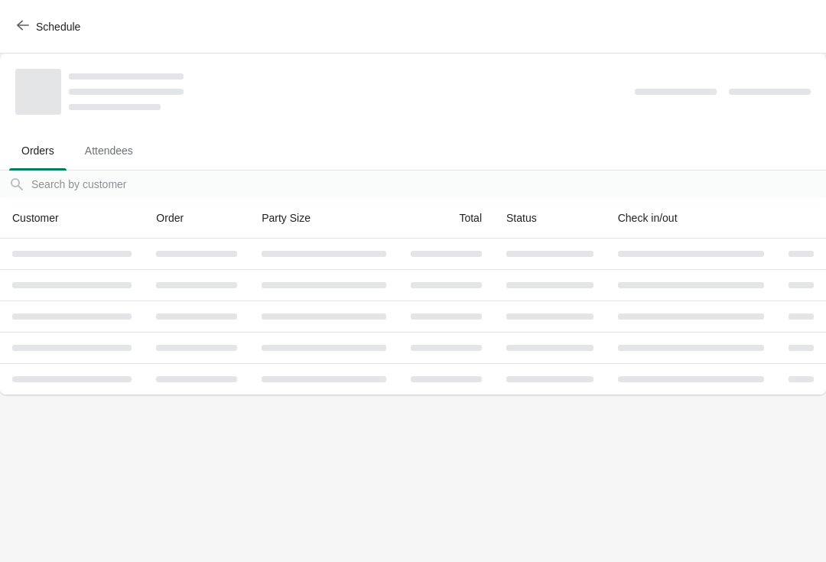
scroll to position [0, 0]
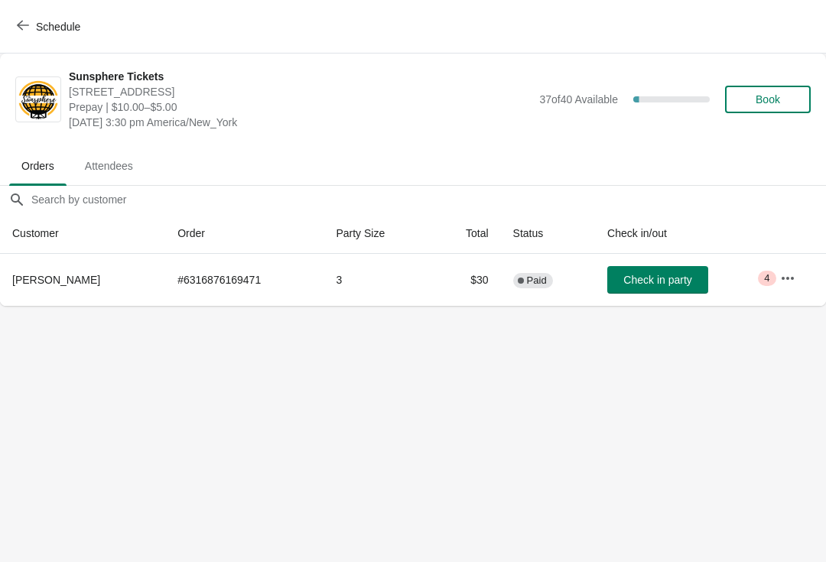
click at [674, 284] on span "Check in party" at bounding box center [657, 280] width 68 height 12
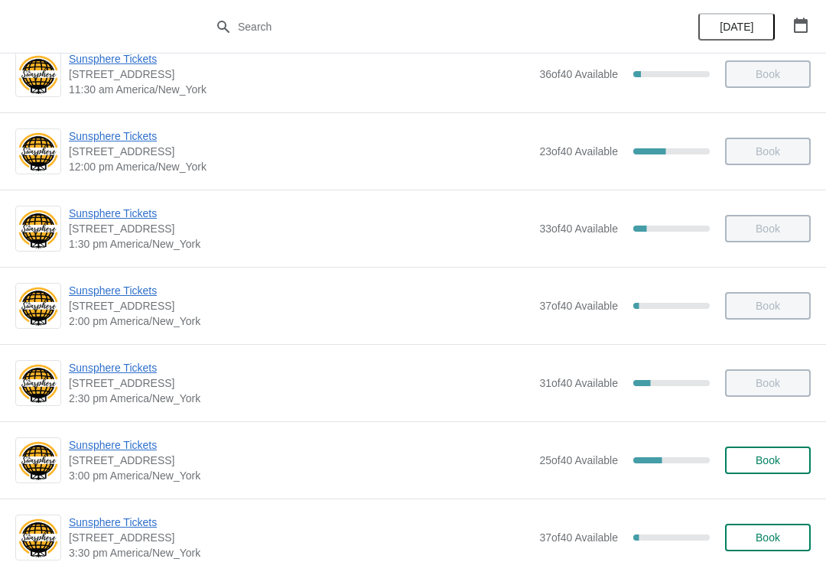
scroll to position [339, 0]
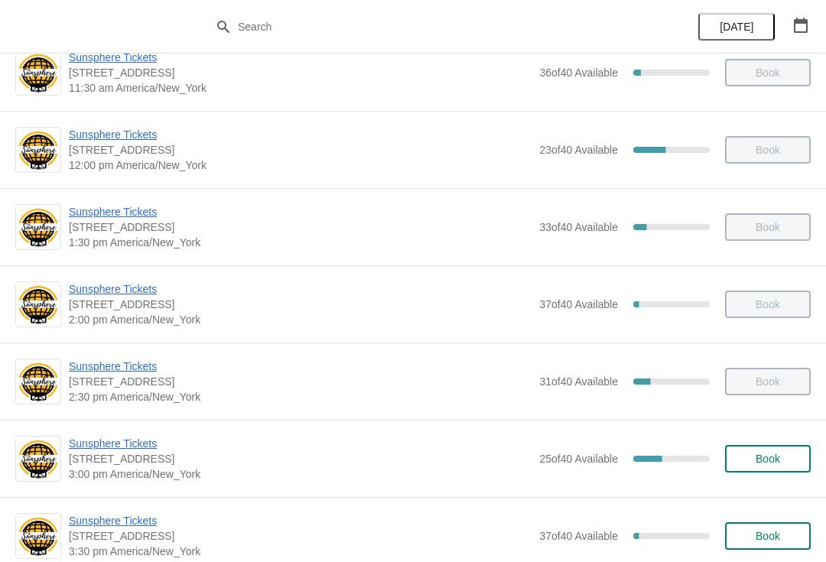
click at [779, 460] on span "Book" at bounding box center [767, 459] width 24 height 12
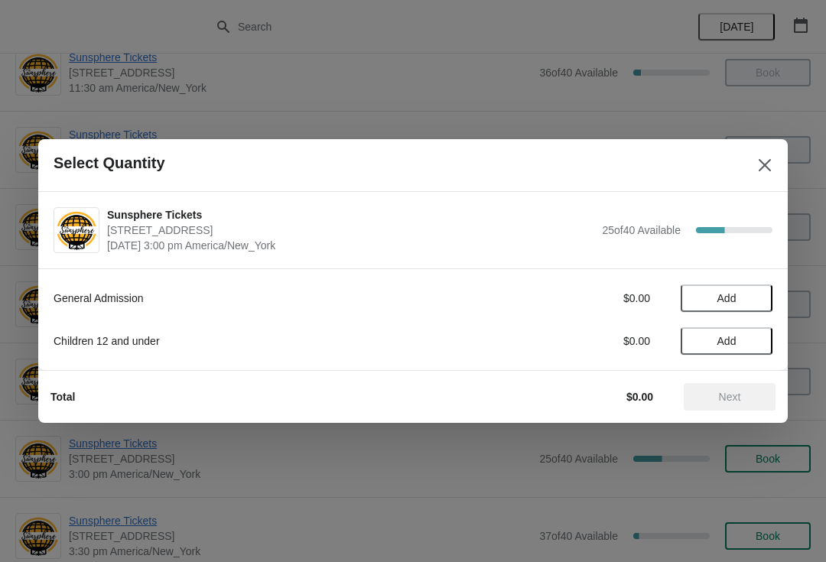
click at [757, 297] on span "Add" at bounding box center [726, 298] width 64 height 12
click at [752, 303] on icon at bounding box center [753, 299] width 16 height 16
click at [757, 301] on icon at bounding box center [753, 299] width 16 height 16
click at [716, 387] on button "Next" at bounding box center [730, 397] width 92 height 28
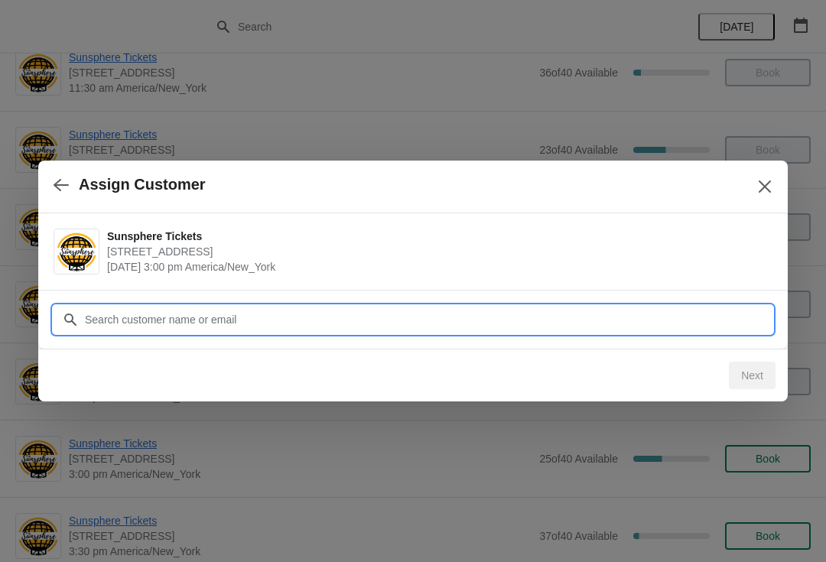
click at [677, 316] on input "Customer" at bounding box center [428, 320] width 688 height 28
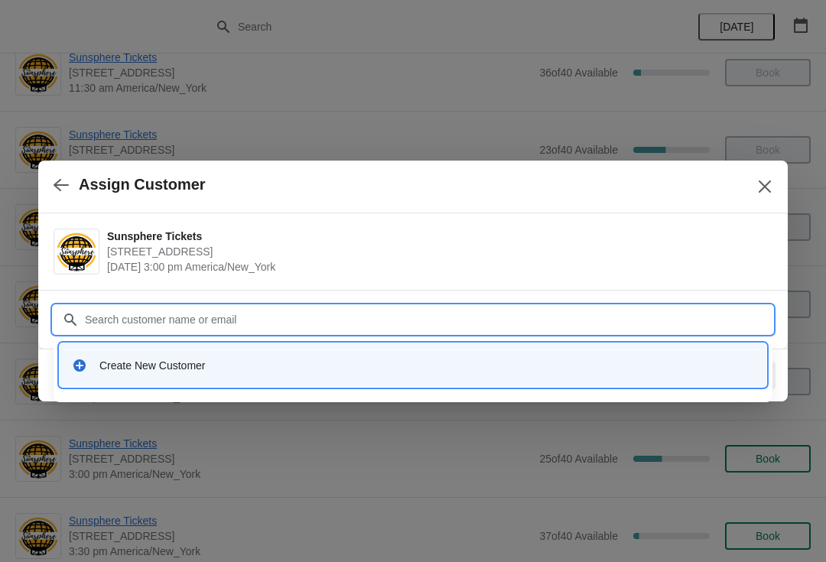
click at [336, 378] on div "Create New Customer" at bounding box center [413, 364] width 694 height 31
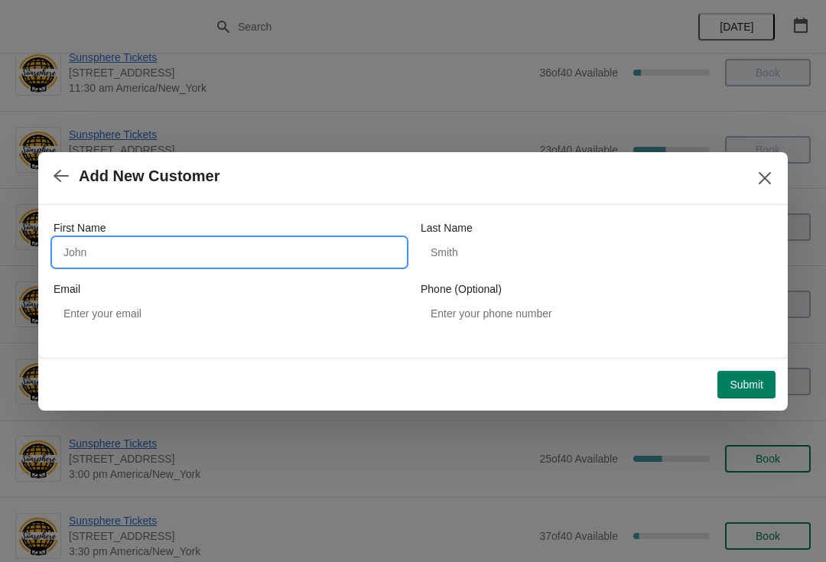
click at [213, 258] on input "First Name" at bounding box center [230, 253] width 352 height 28
type input "Walkin"
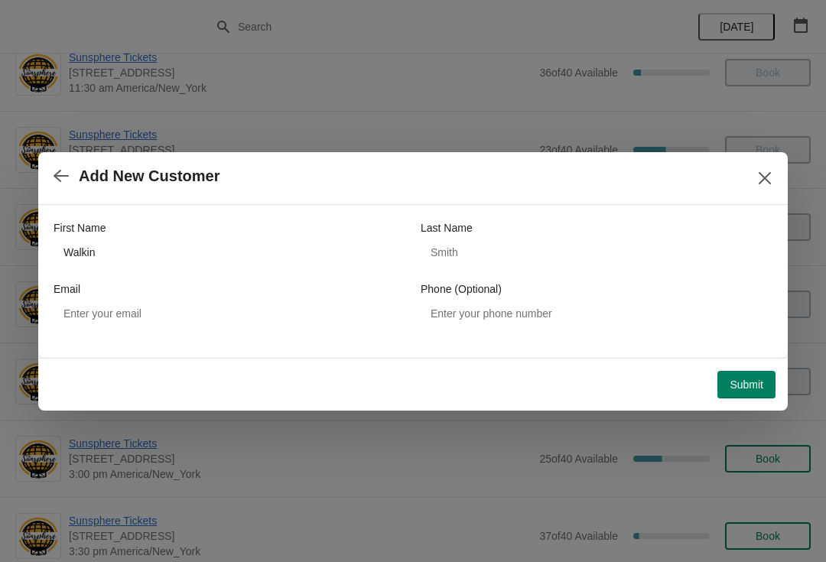
click at [740, 378] on span "Submit" at bounding box center [746, 384] width 34 height 12
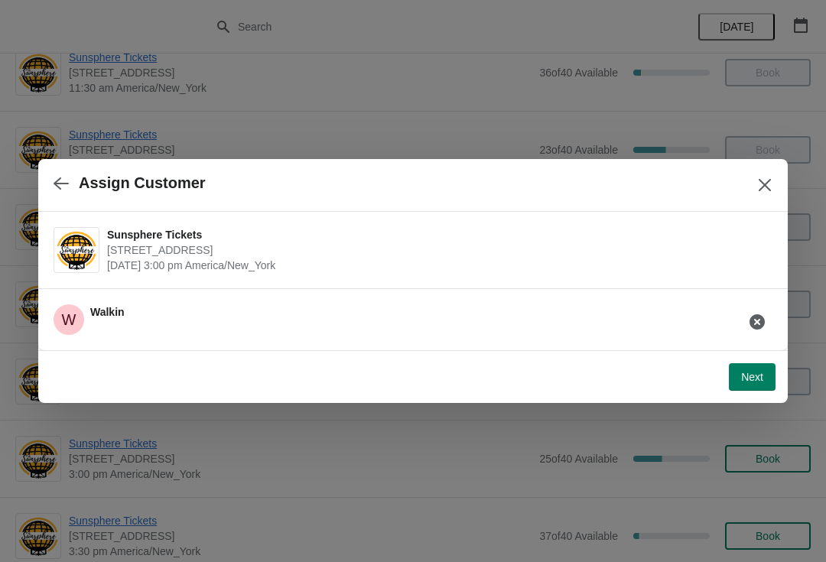
click at [750, 372] on span "Next" at bounding box center [752, 377] width 22 height 12
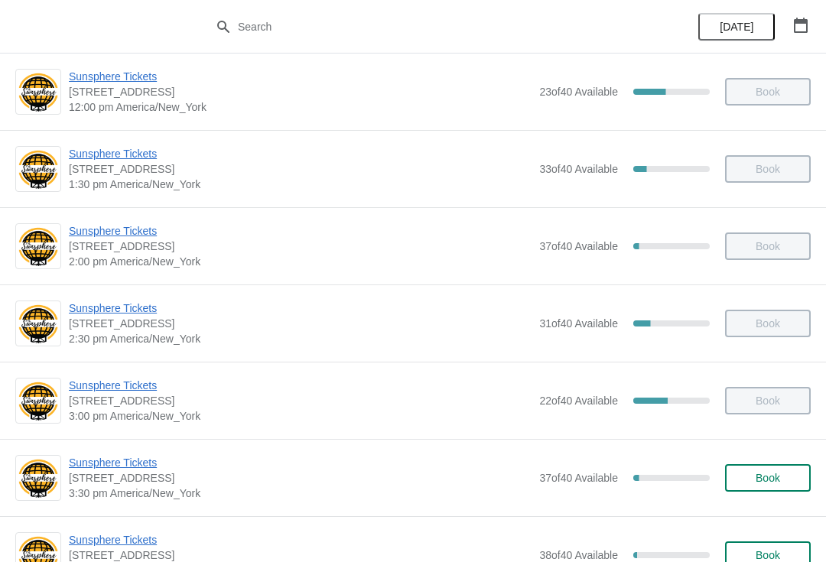
scroll to position [515, 0]
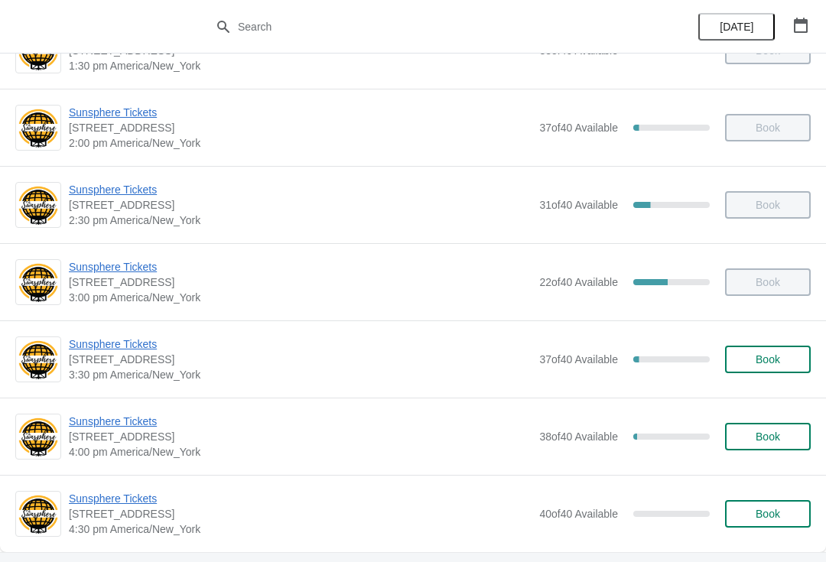
click at [763, 356] on span "Book" at bounding box center [767, 359] width 24 height 12
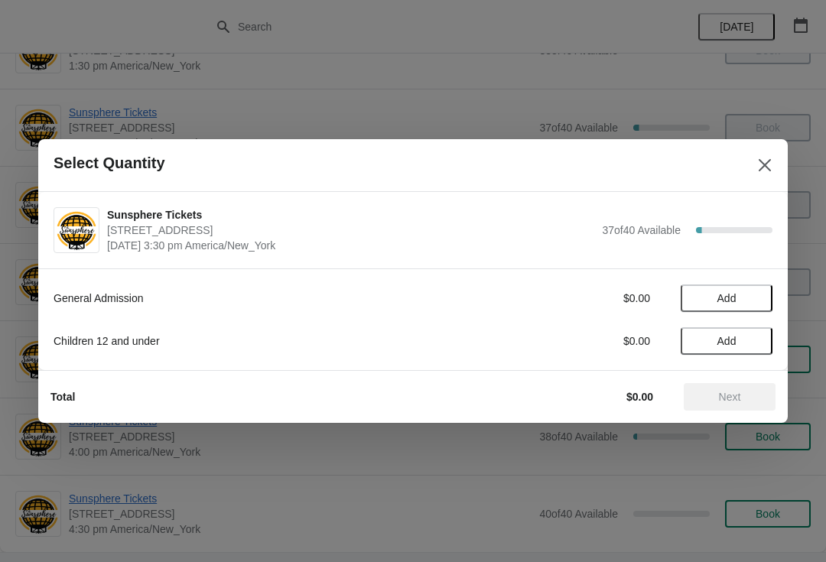
click at [747, 287] on button "Add" at bounding box center [726, 298] width 92 height 28
click at [752, 281] on div "General Admission $10.00 1 Children 12 and under $0.00 Add" at bounding box center [413, 312] width 719 height 86
click at [755, 301] on icon at bounding box center [753, 299] width 16 height 16
click at [744, 344] on span "Add" at bounding box center [726, 341] width 64 height 12
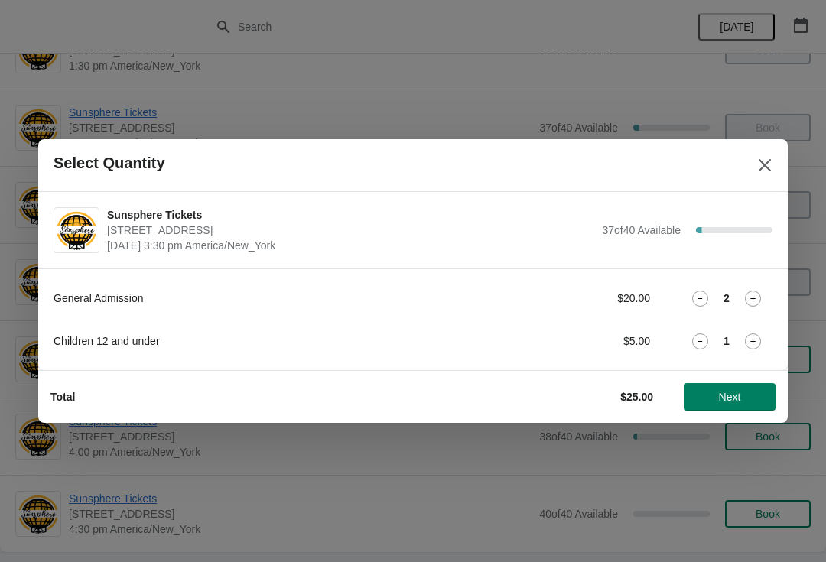
click at [738, 398] on span "Next" at bounding box center [730, 397] width 22 height 12
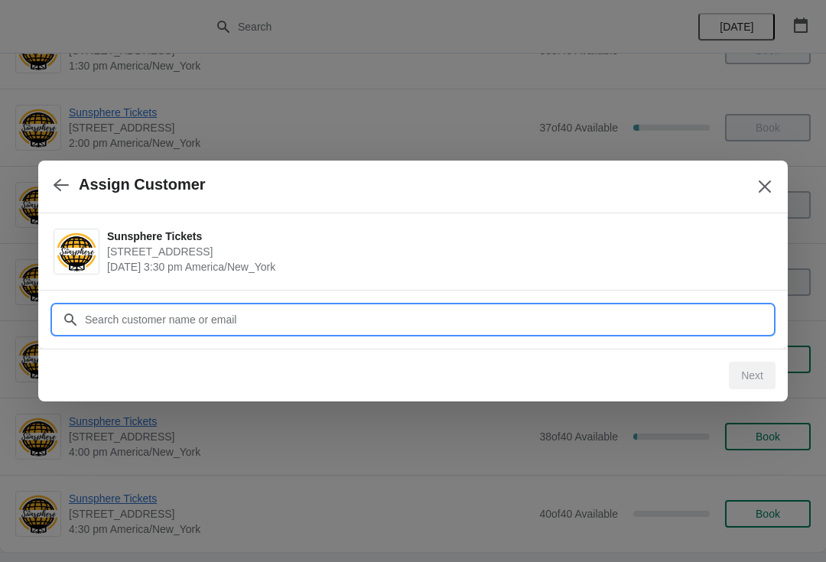
click at [679, 313] on input "Customer" at bounding box center [428, 320] width 688 height 28
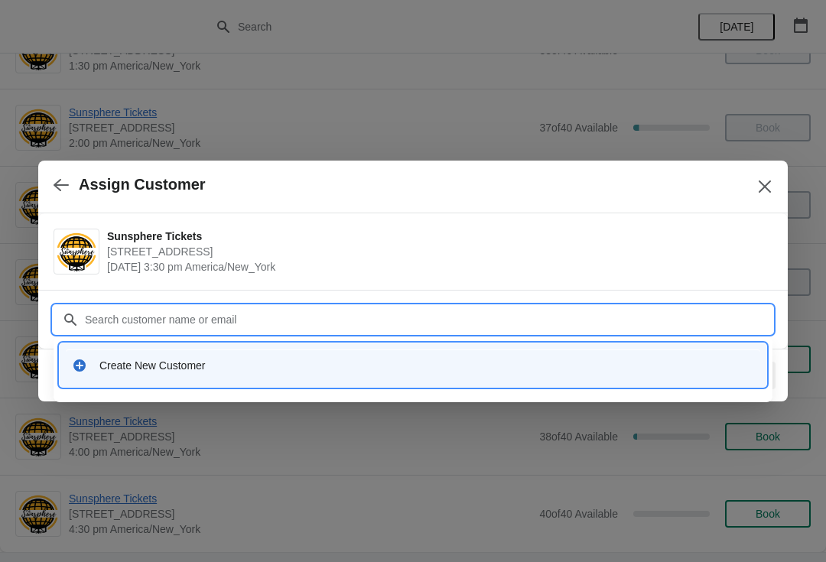
click at [266, 352] on div "Create New Customer" at bounding box center [413, 364] width 694 height 31
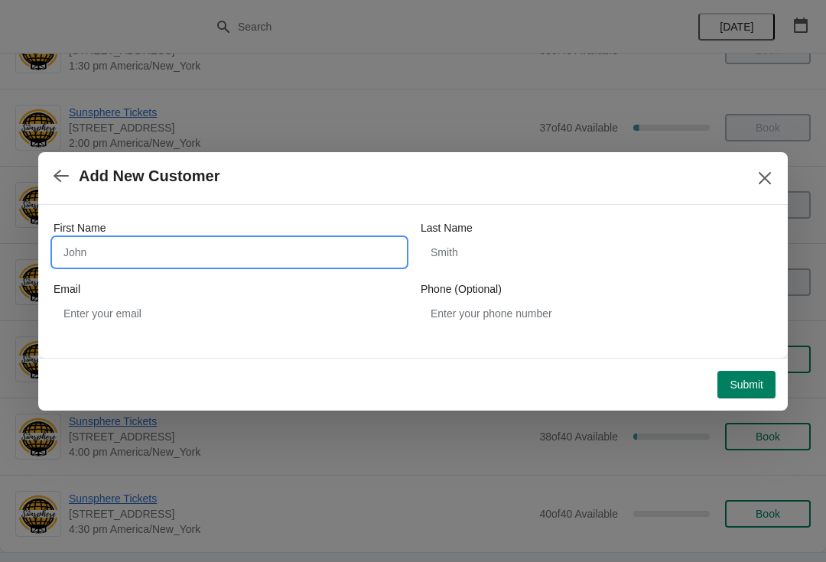
click at [212, 264] on input "First Name" at bounding box center [230, 253] width 352 height 28
type input "Walkin"
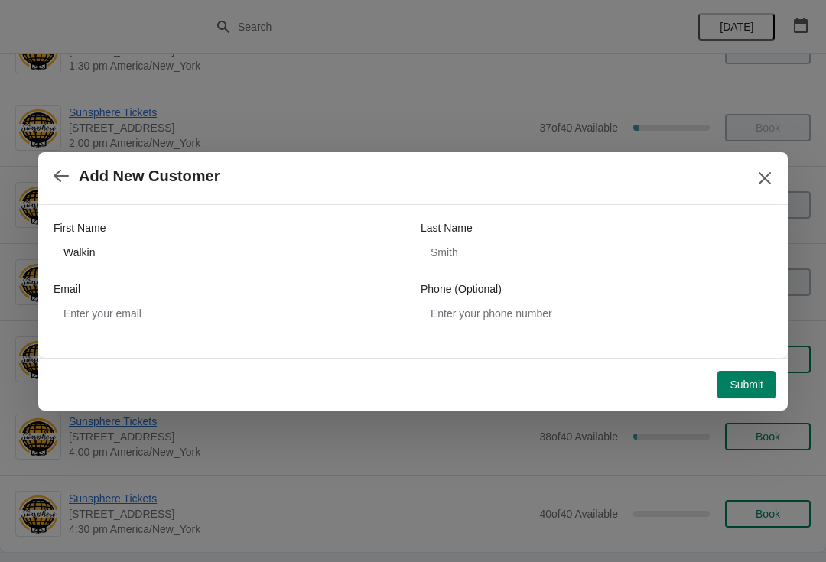
click at [739, 372] on button "Submit" at bounding box center [746, 385] width 58 height 28
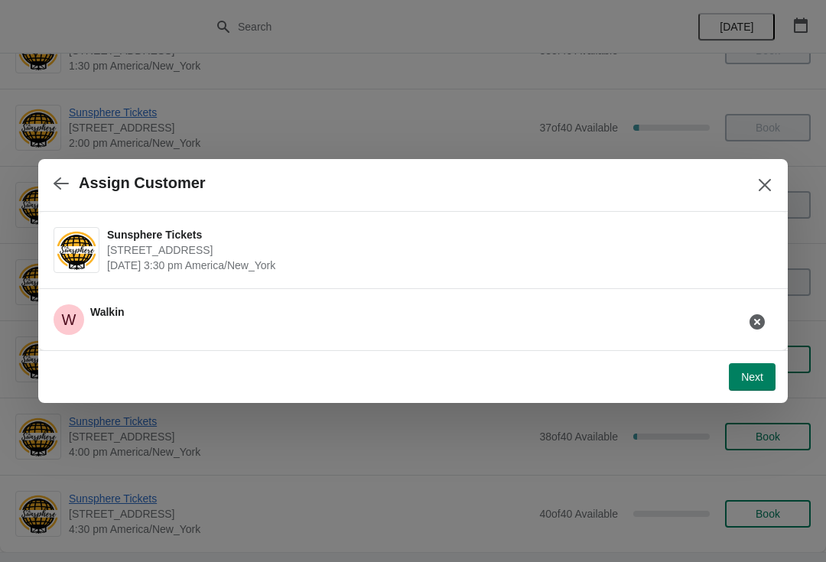
click at [758, 365] on button "Next" at bounding box center [752, 377] width 47 height 28
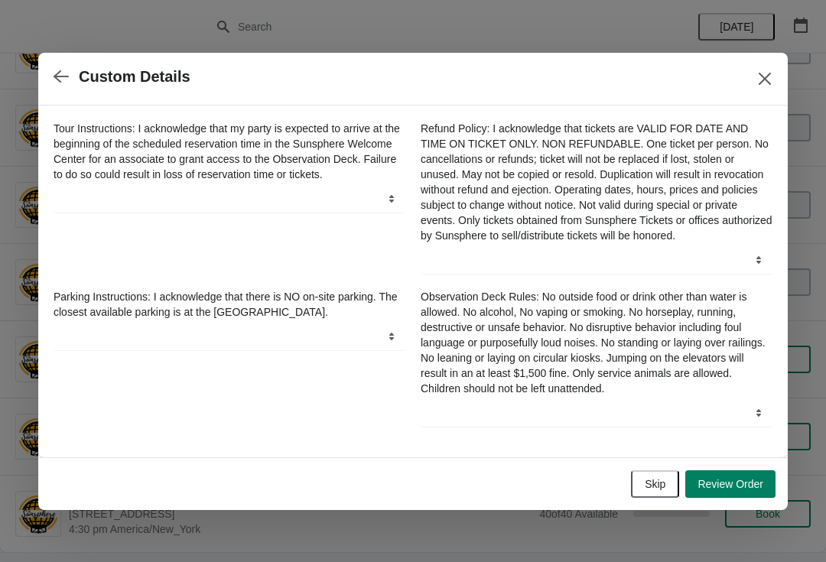
click at [660, 471] on div "Skip Review Order" at bounding box center [409, 481] width 731 height 34
click at [652, 486] on span "Skip" at bounding box center [655, 484] width 21 height 12
